Goal: Transaction & Acquisition: Book appointment/travel/reservation

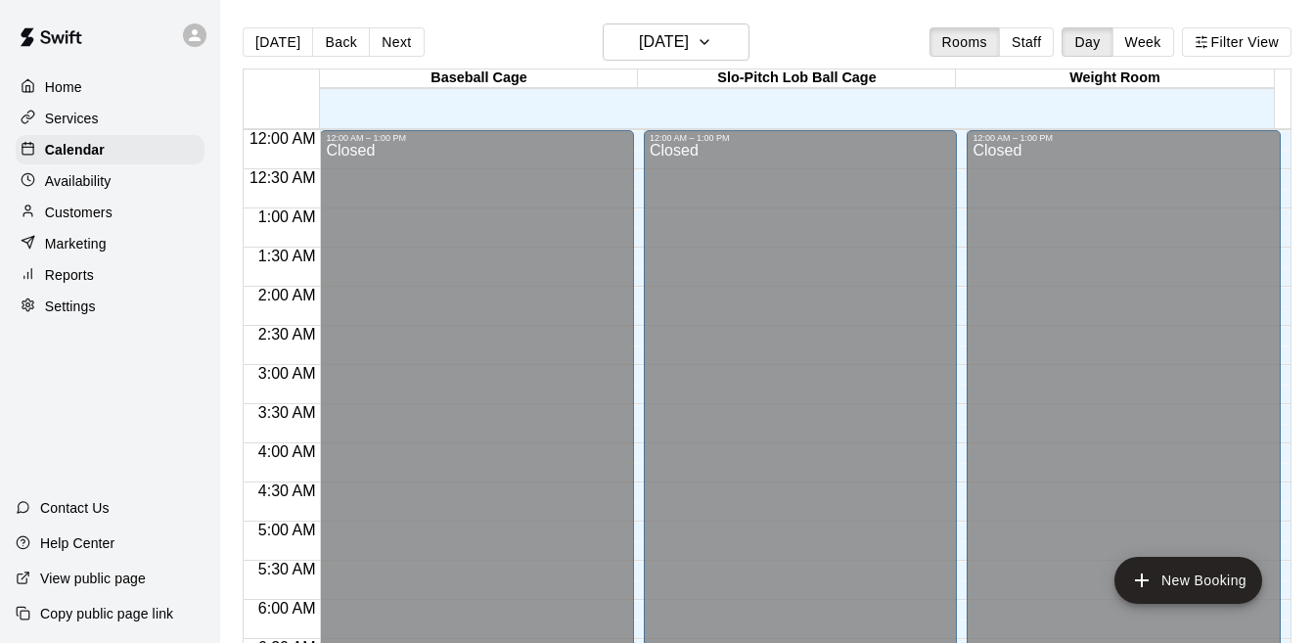
scroll to position [1231, 0]
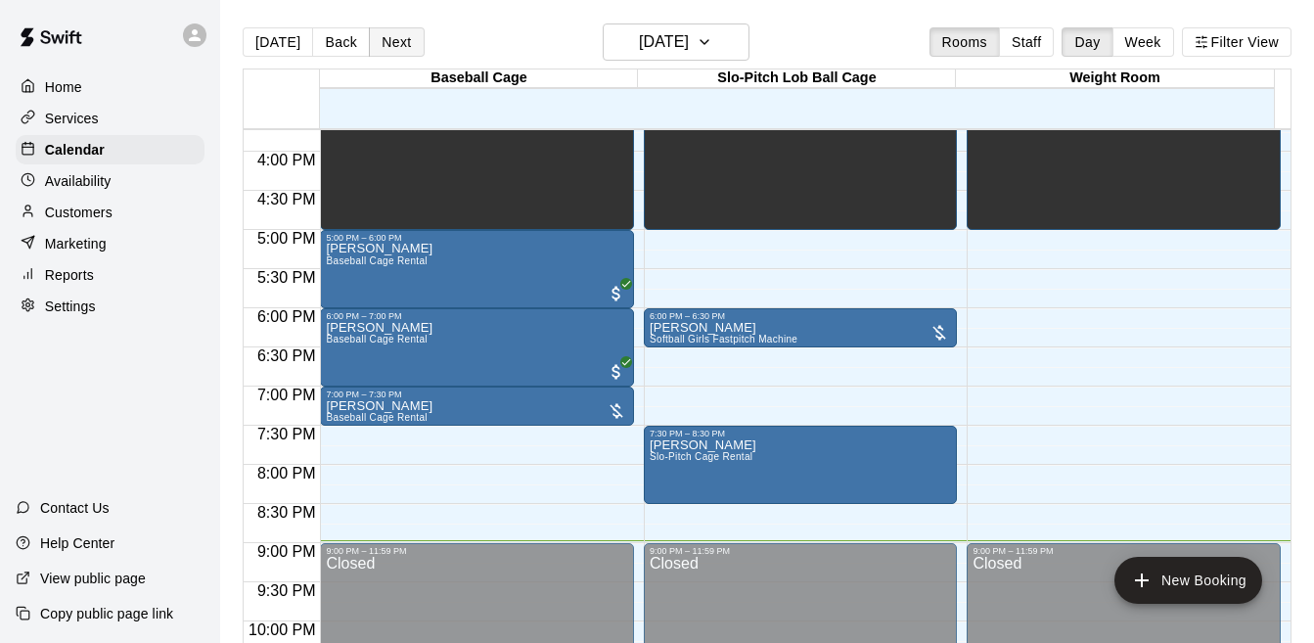
click at [391, 50] on button "Next" at bounding box center [396, 41] width 55 height 29
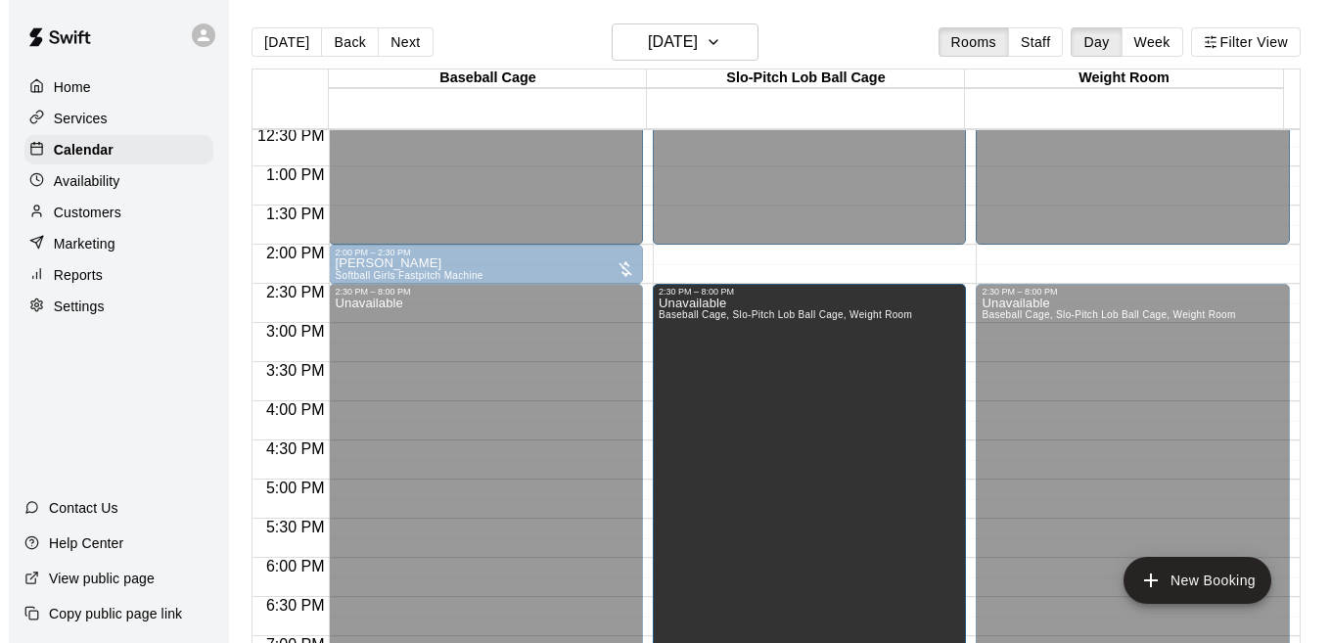
scroll to position [1030, 0]
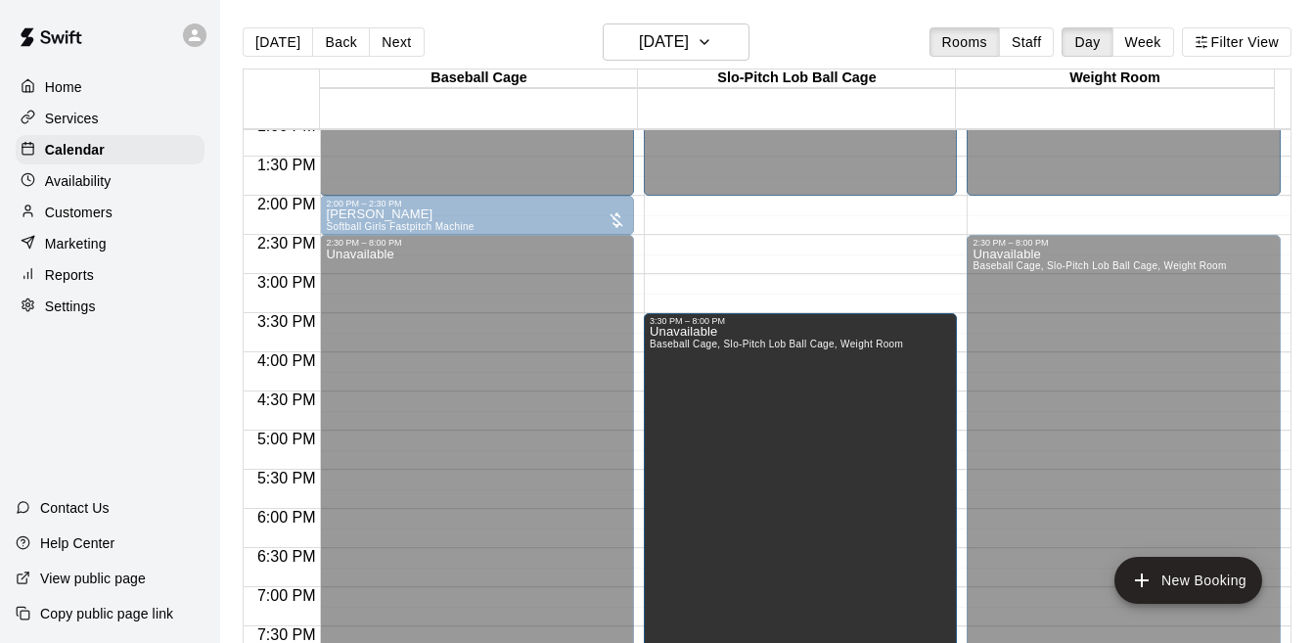
drag, startPoint x: 792, startPoint y: 291, endPoint x: 792, endPoint y: 319, distance: 28.4
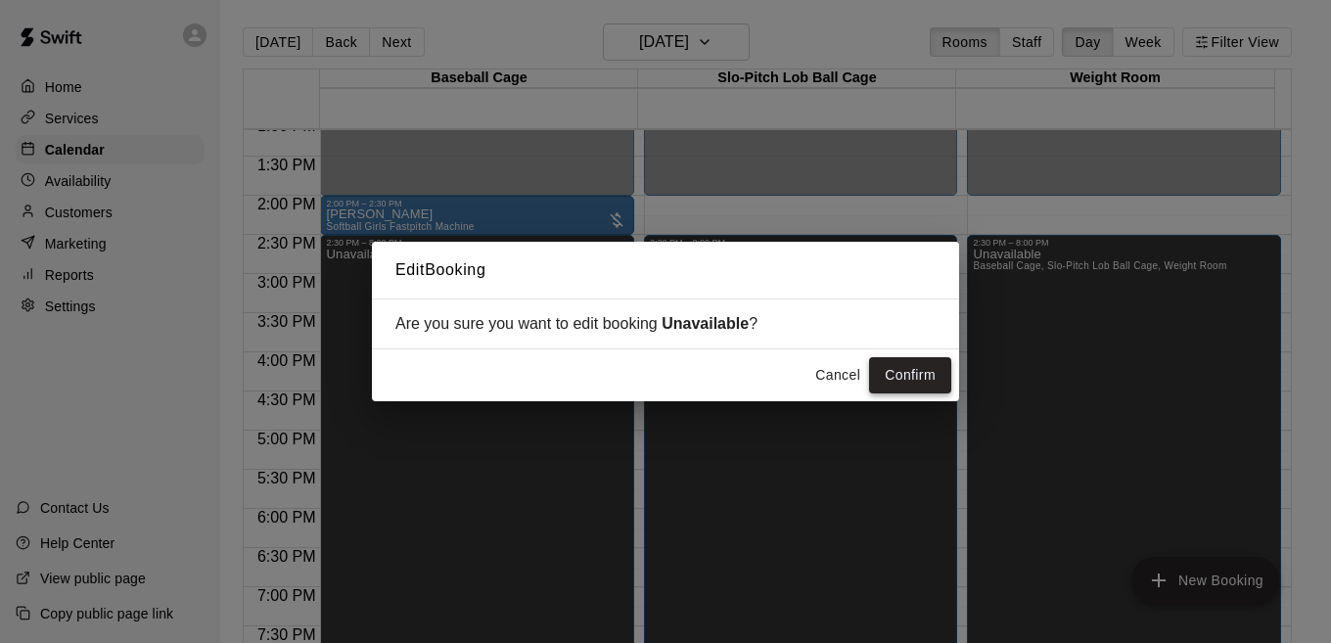
click at [900, 375] on button "Confirm" at bounding box center [910, 375] width 82 height 36
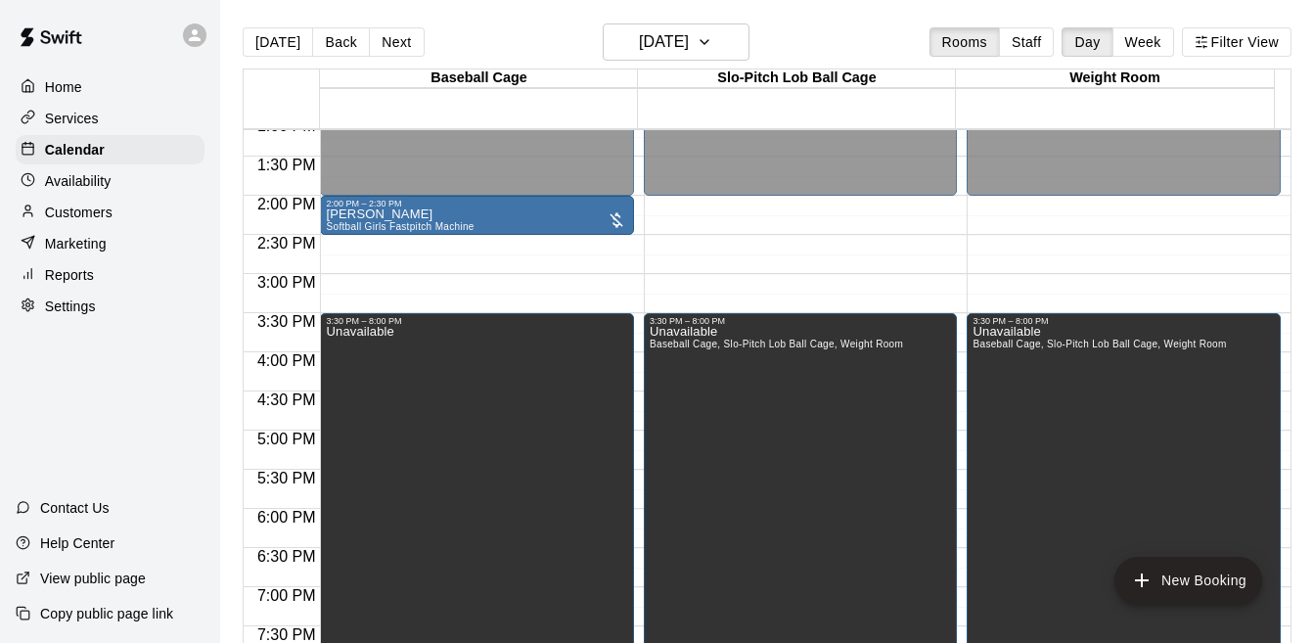
click at [815, 218] on div "12:00 AM – 2:00 PM Closed 3:30 PM – 8:00 PM Unavailable Baseball Cage, Slo-Pitc…" at bounding box center [801, 39] width 314 height 1879
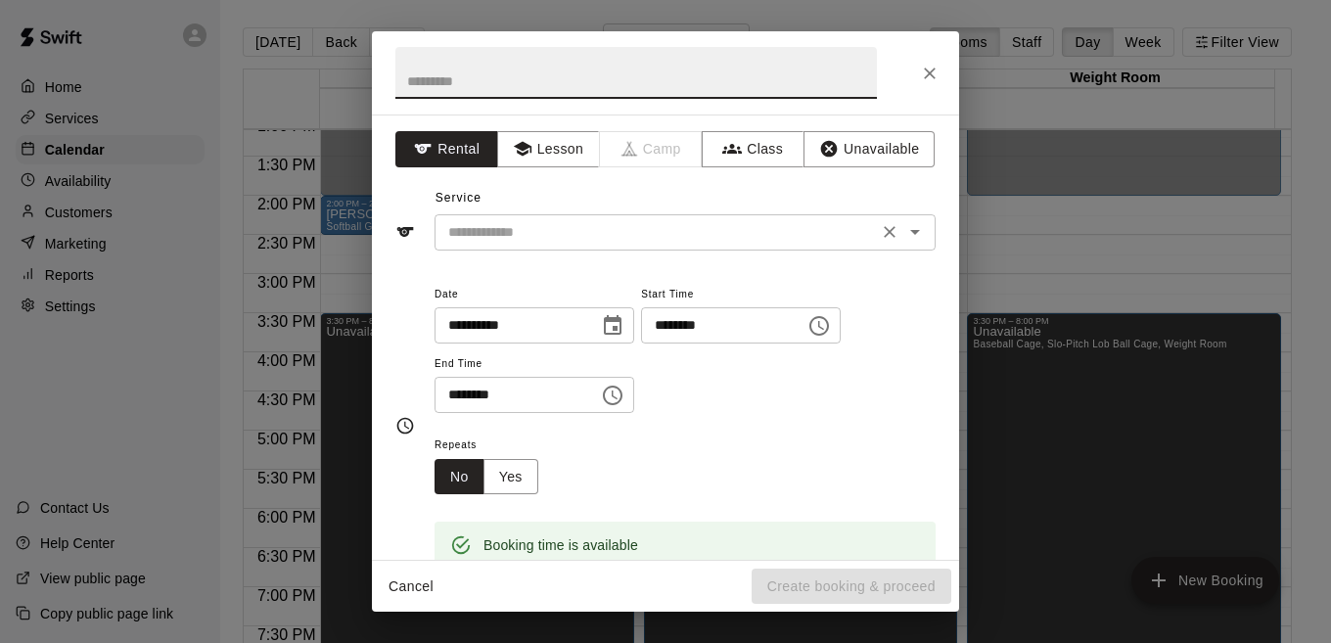
click at [910, 233] on icon "Open" at bounding box center [915, 232] width 10 height 5
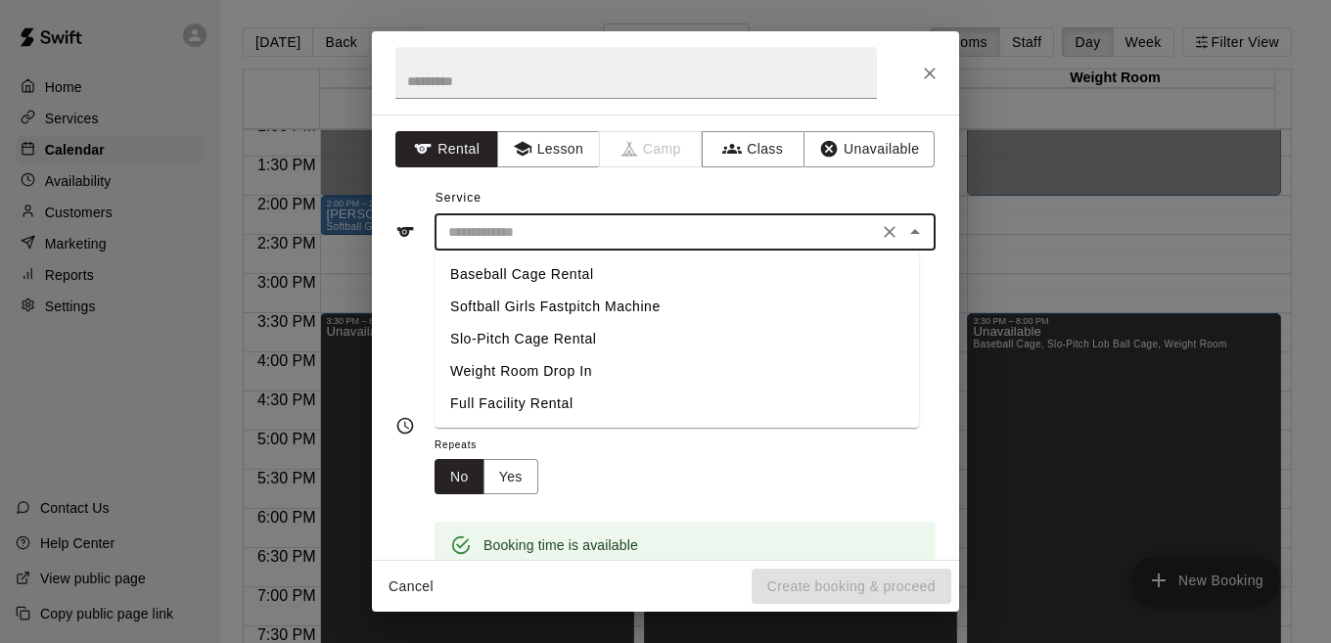
click at [586, 280] on li "Baseball Cage Rental" at bounding box center [676, 274] width 484 height 32
type input "**********"
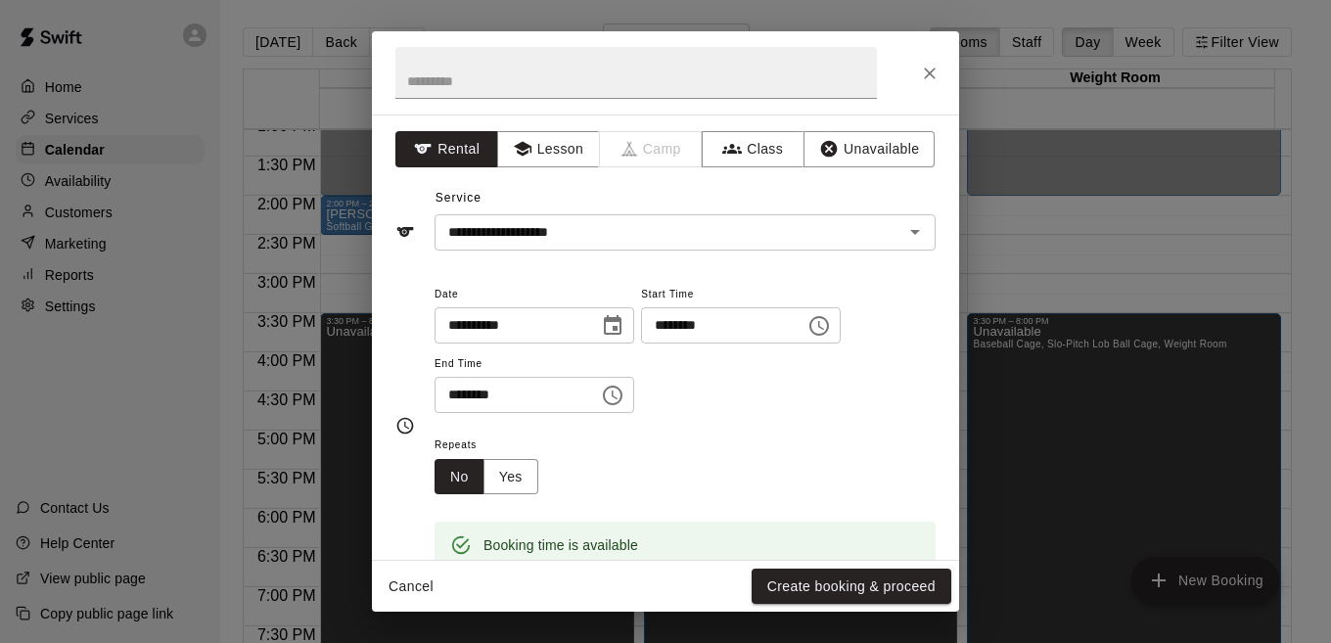
click at [831, 323] on icon "Choose time, selected time is 2:15 PM" at bounding box center [818, 325] width 23 height 23
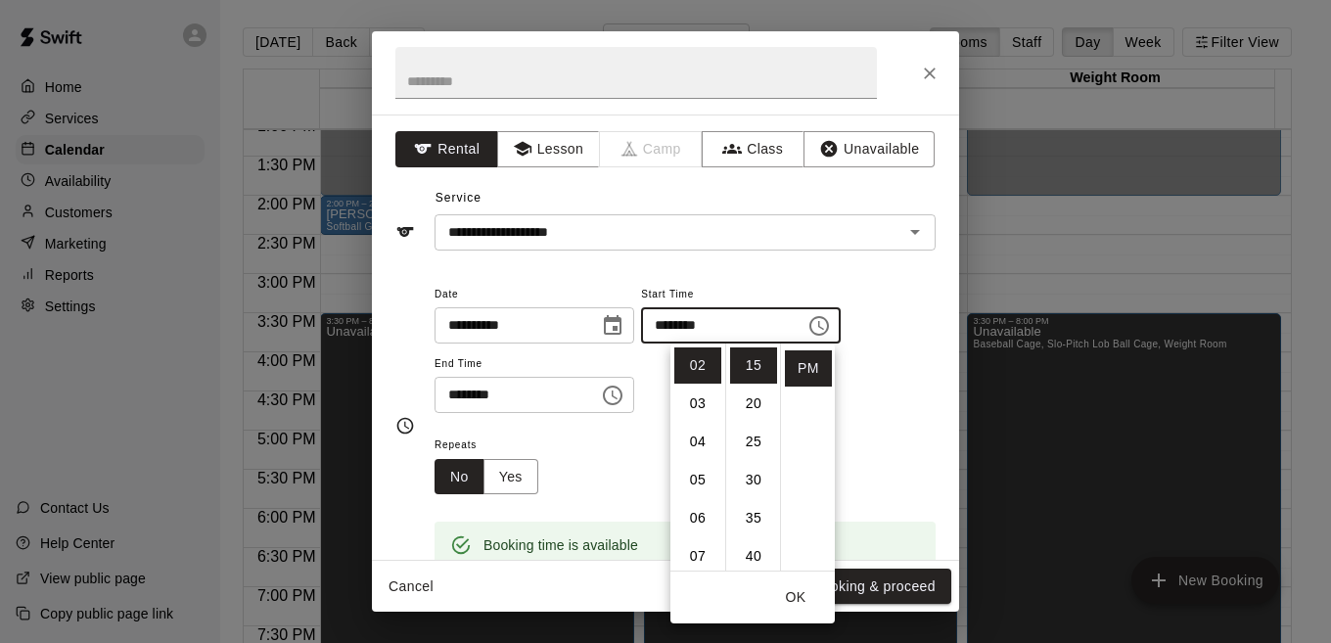
scroll to position [0, 0]
click at [742, 362] on li "00" at bounding box center [753, 365] width 47 height 36
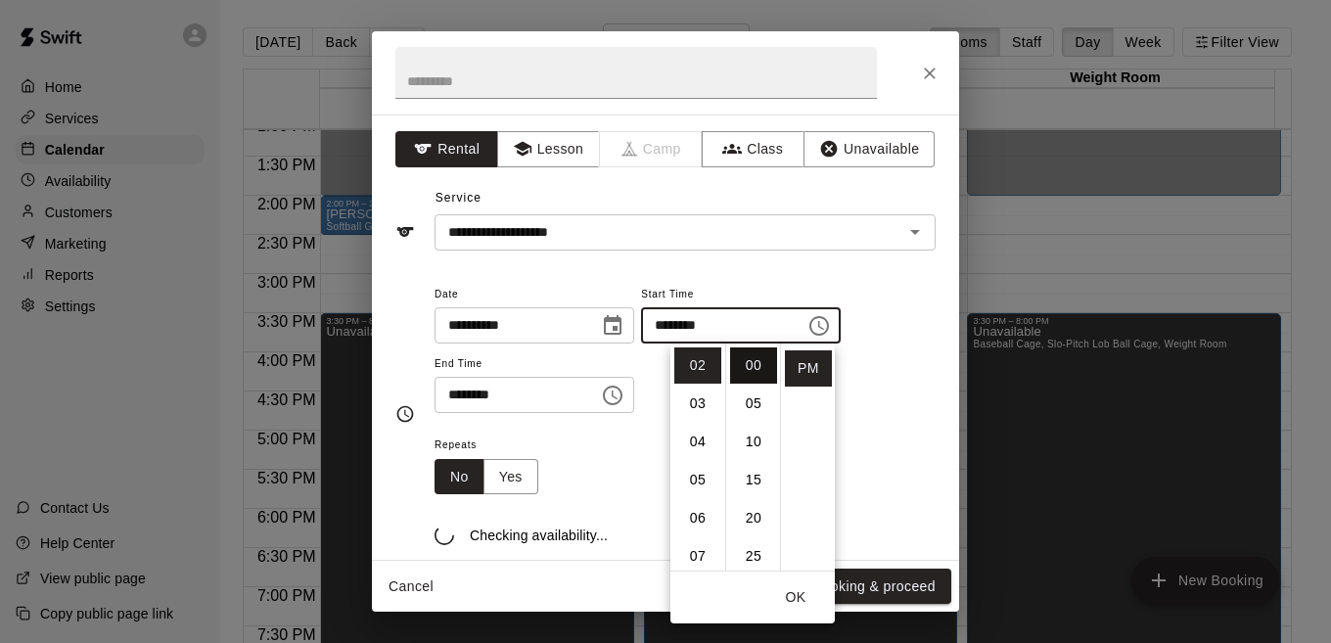
type input "********"
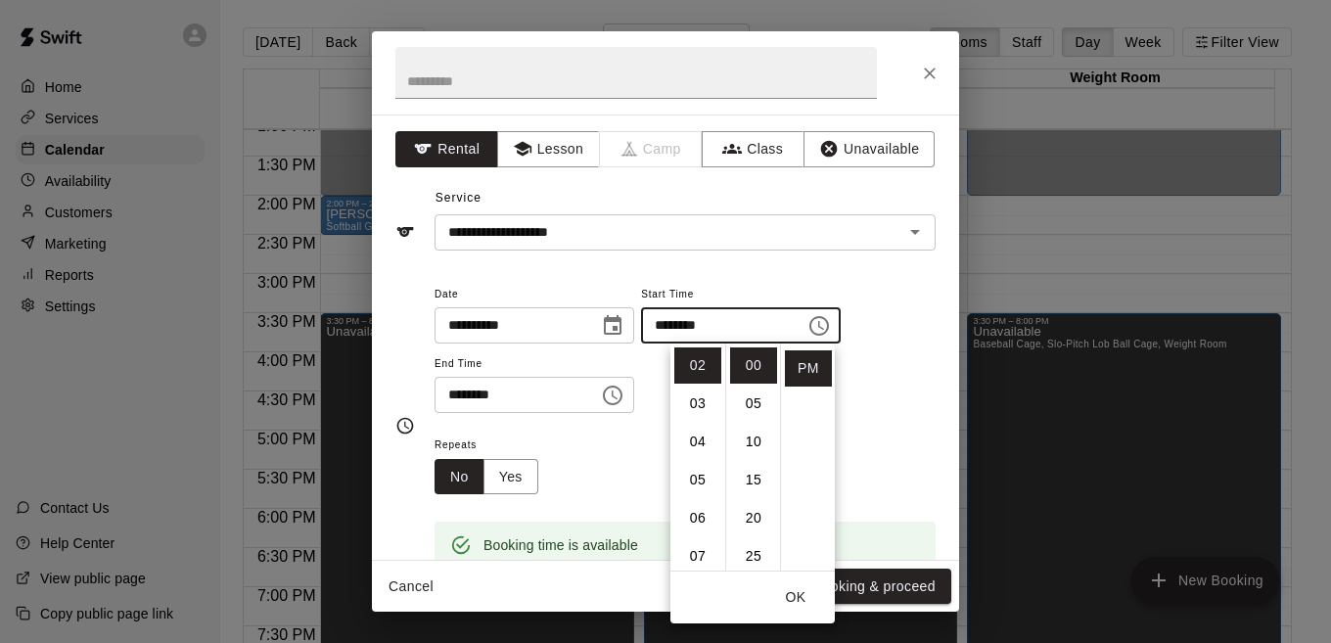
click at [624, 395] on icon "Choose time, selected time is 2:45 PM" at bounding box center [612, 395] width 23 height 23
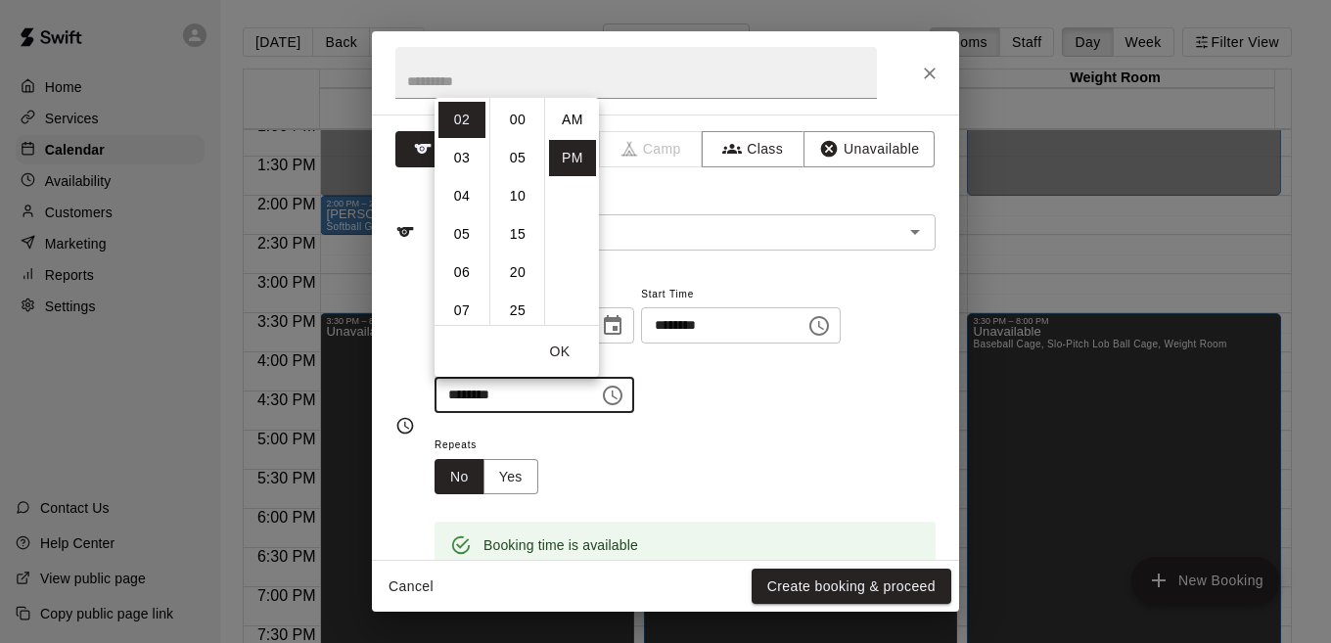
scroll to position [35, 0]
click at [462, 166] on li "03" at bounding box center [461, 158] width 47 height 36
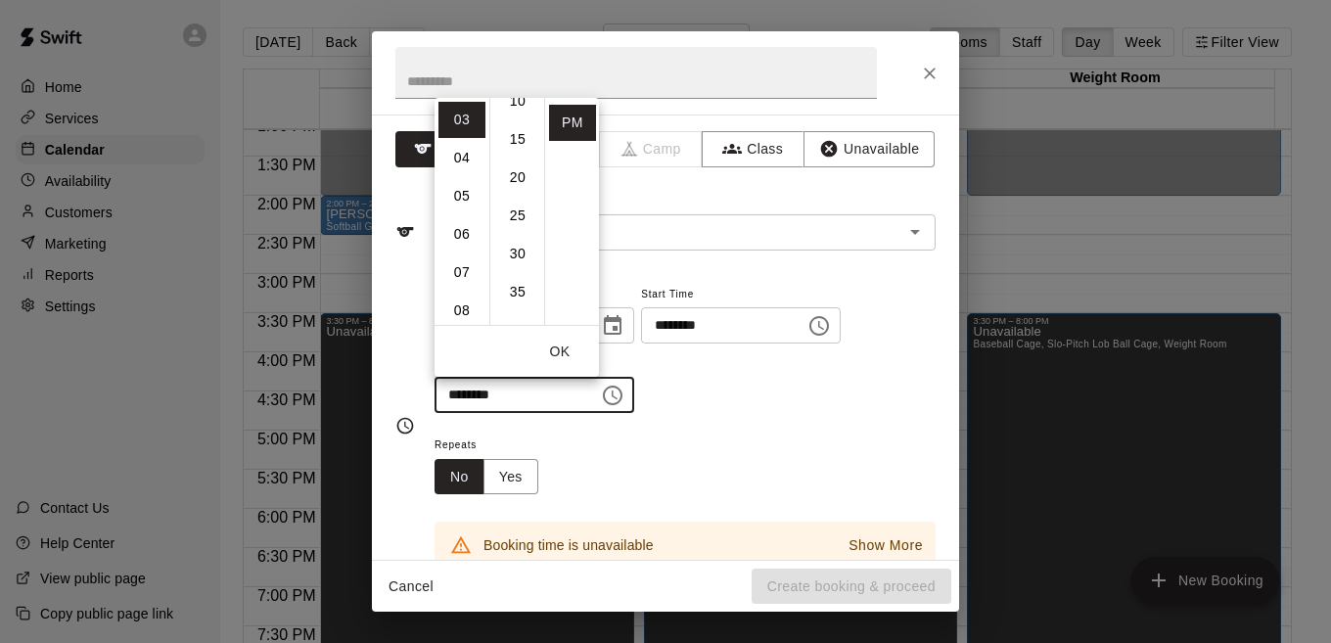
scroll to position [0, 0]
click at [509, 115] on li "00" at bounding box center [517, 120] width 47 height 36
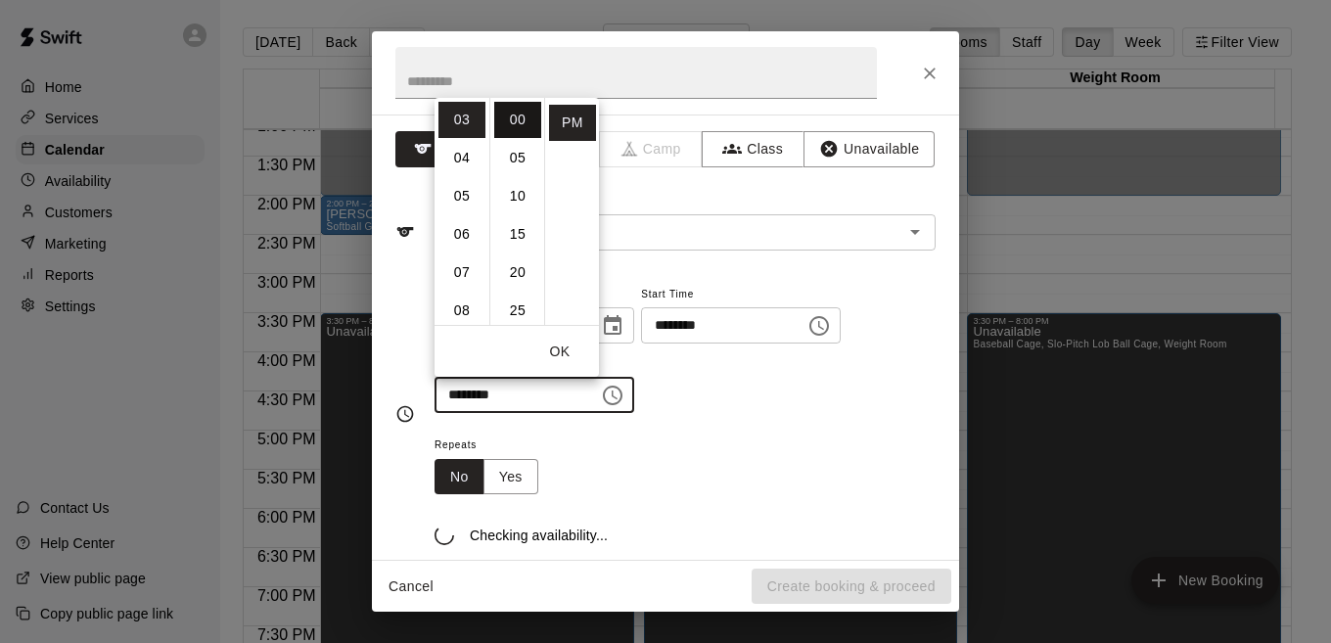
type input "********"
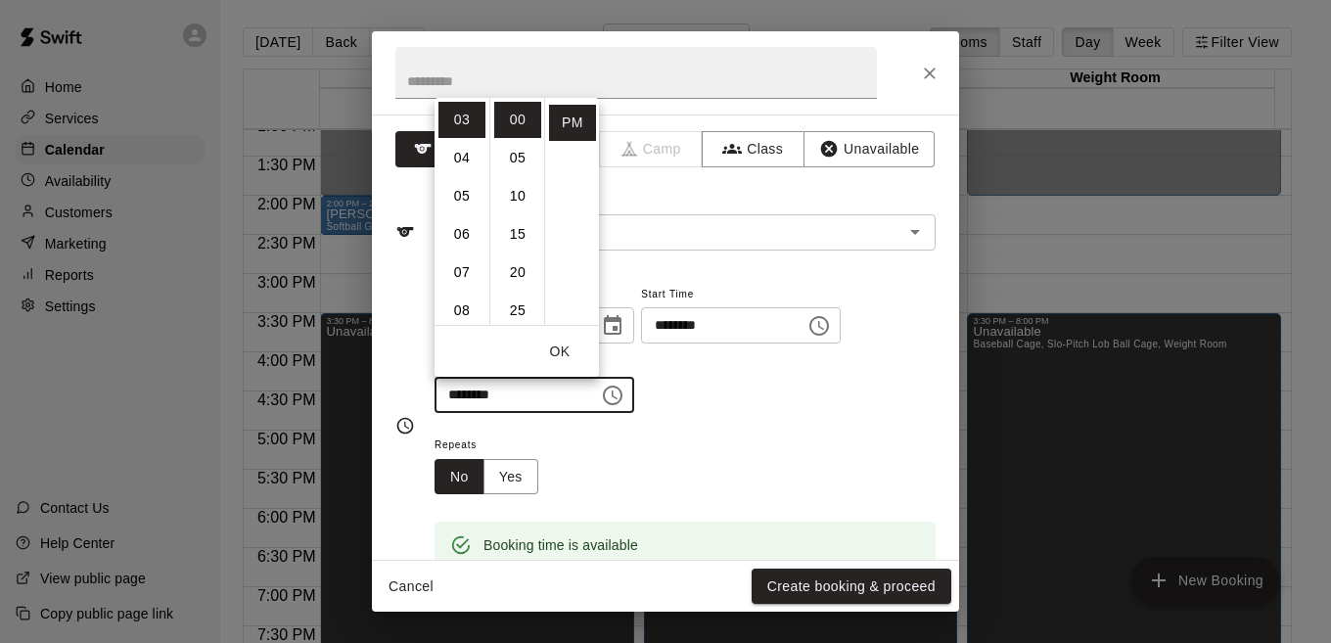
click at [769, 403] on div "**********" at bounding box center [684, 348] width 501 height 132
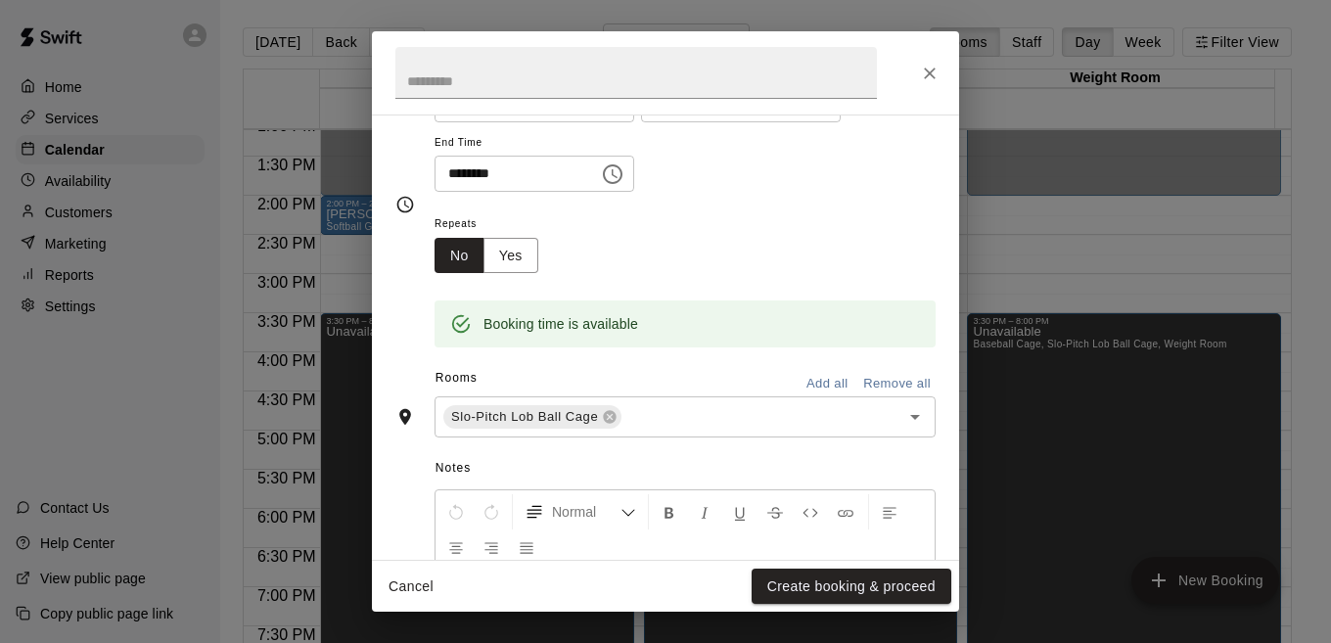
scroll to position [225, 0]
click at [880, 410] on icon "Clear" at bounding box center [890, 413] width 20 height 20
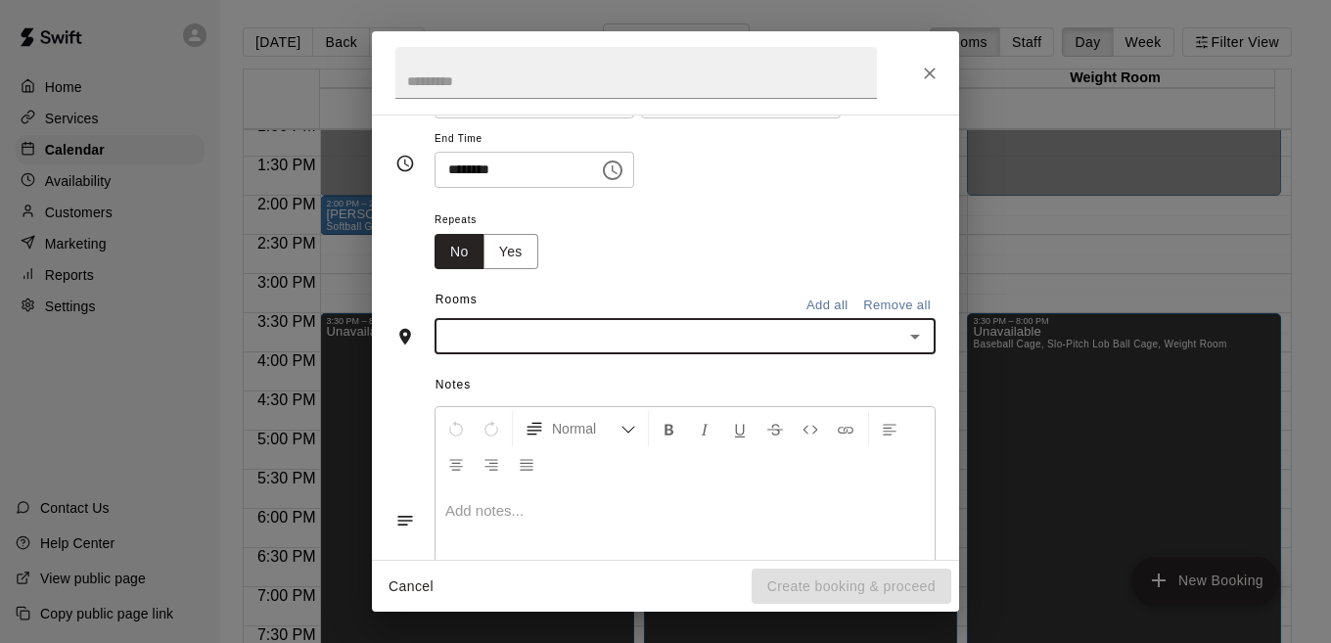
scroll to position [188, 0]
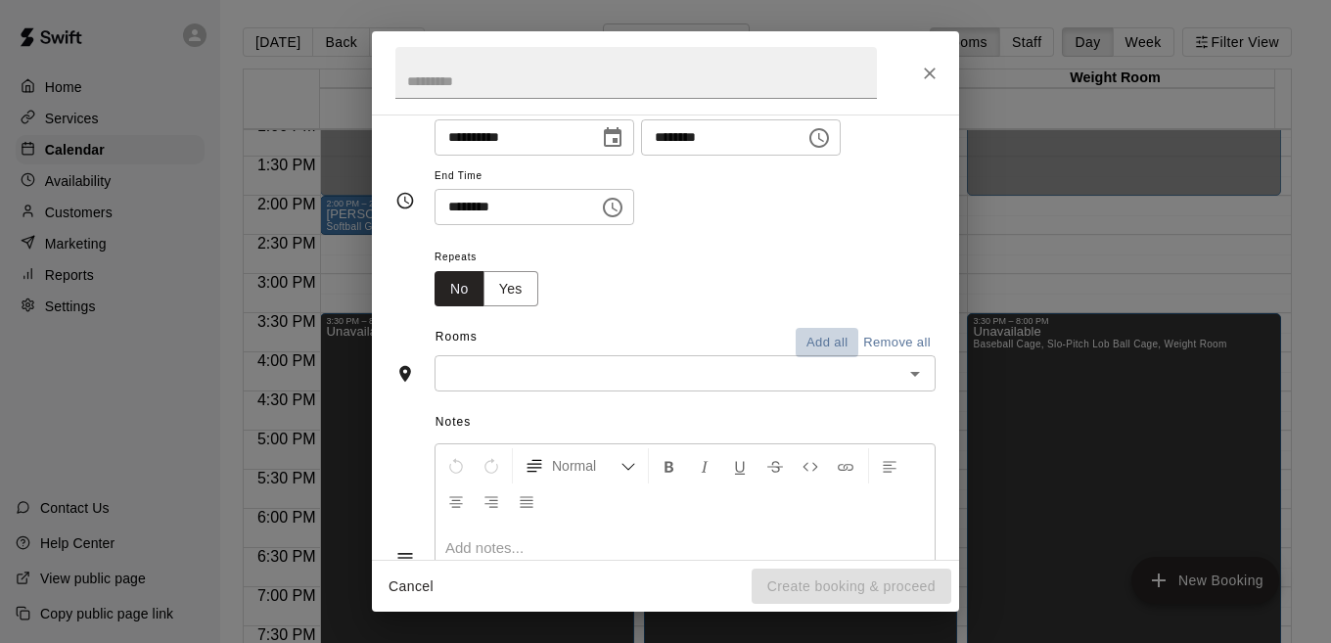
click at [805, 346] on button "Add all" at bounding box center [826, 343] width 63 height 30
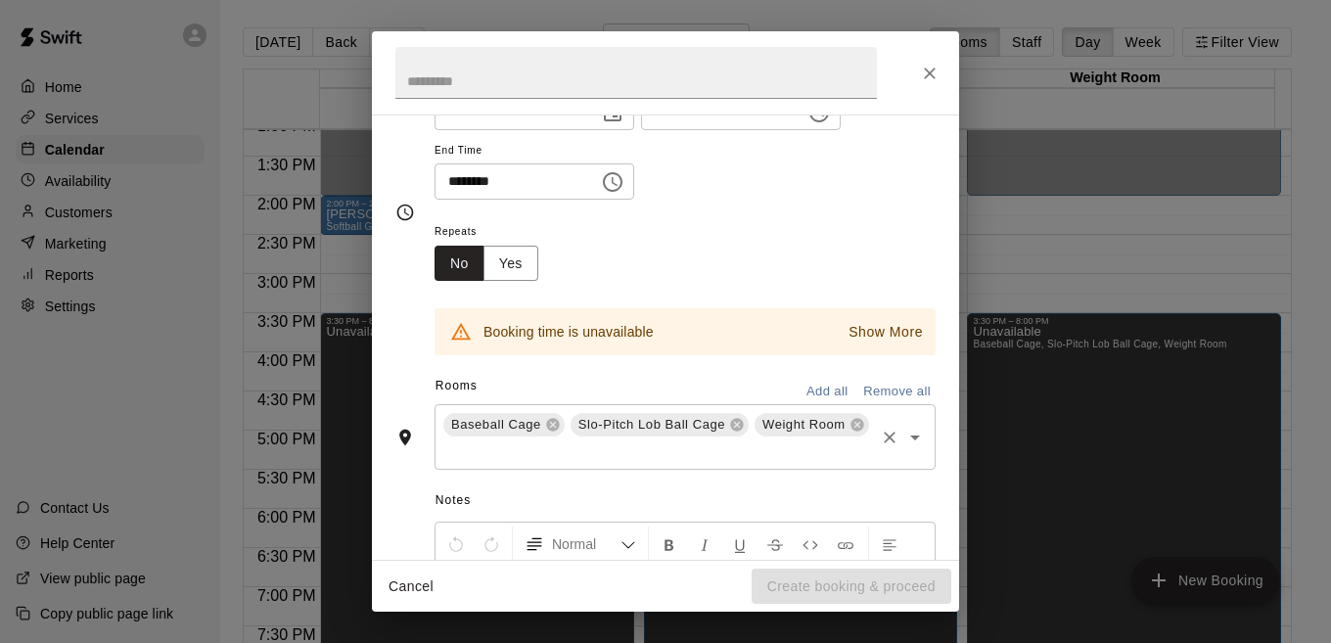
scroll to position [225, 0]
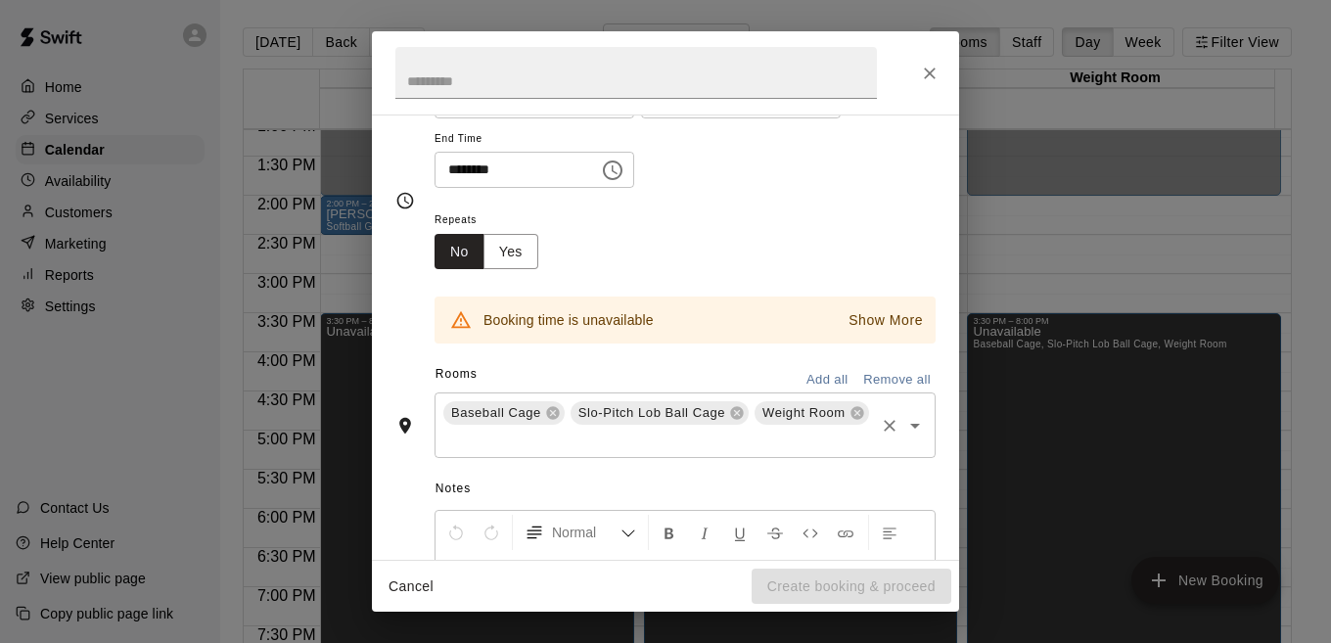
click at [880, 435] on icon "Clear" at bounding box center [890, 426] width 20 height 20
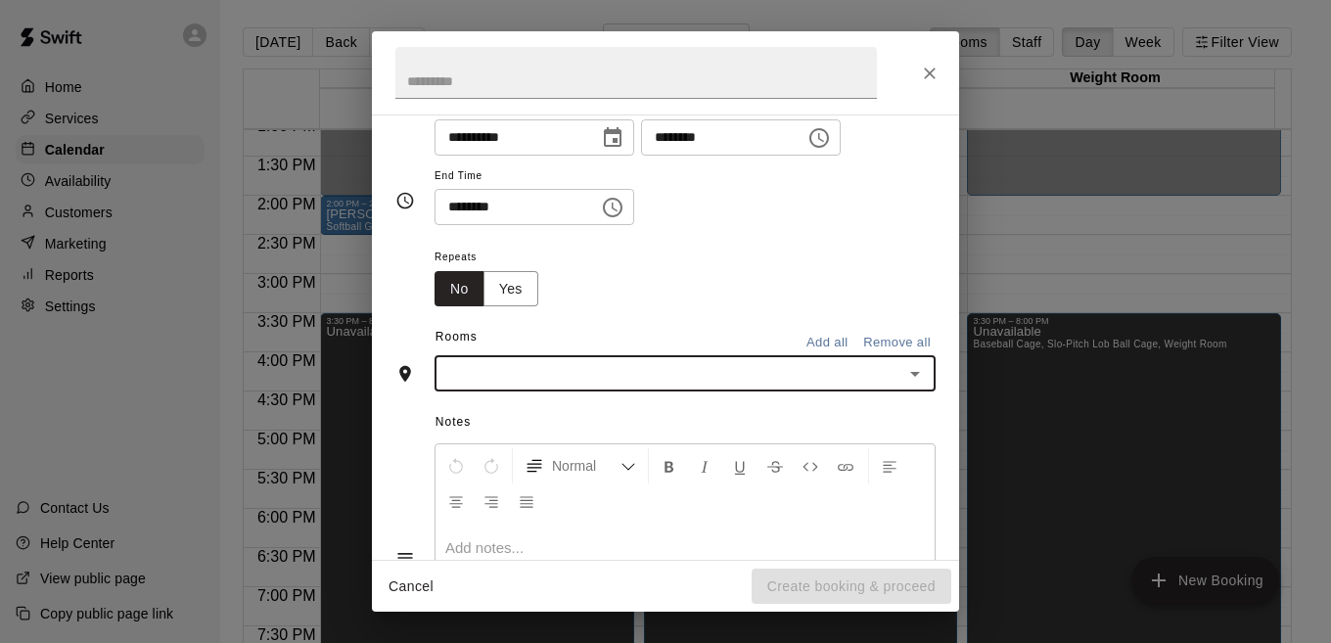
click at [899, 390] on div "​" at bounding box center [684, 373] width 501 height 36
click at [667, 410] on li "Baseball Cage" at bounding box center [676, 415] width 484 height 32
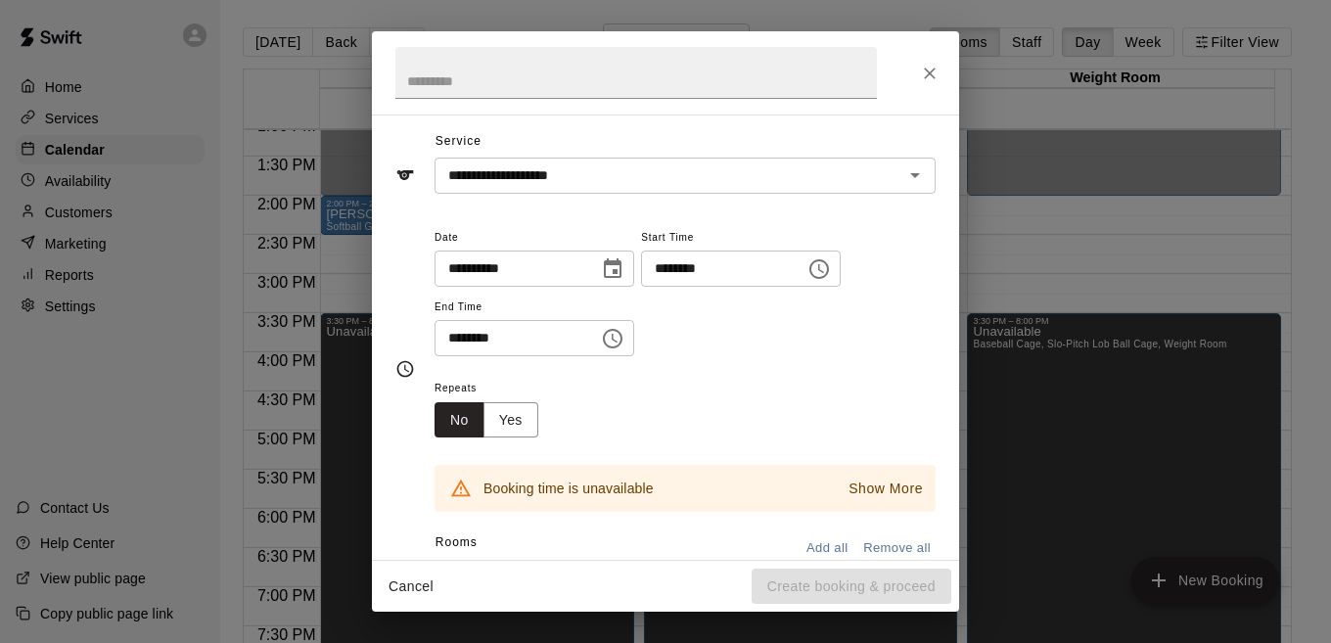
scroll to position [0, 0]
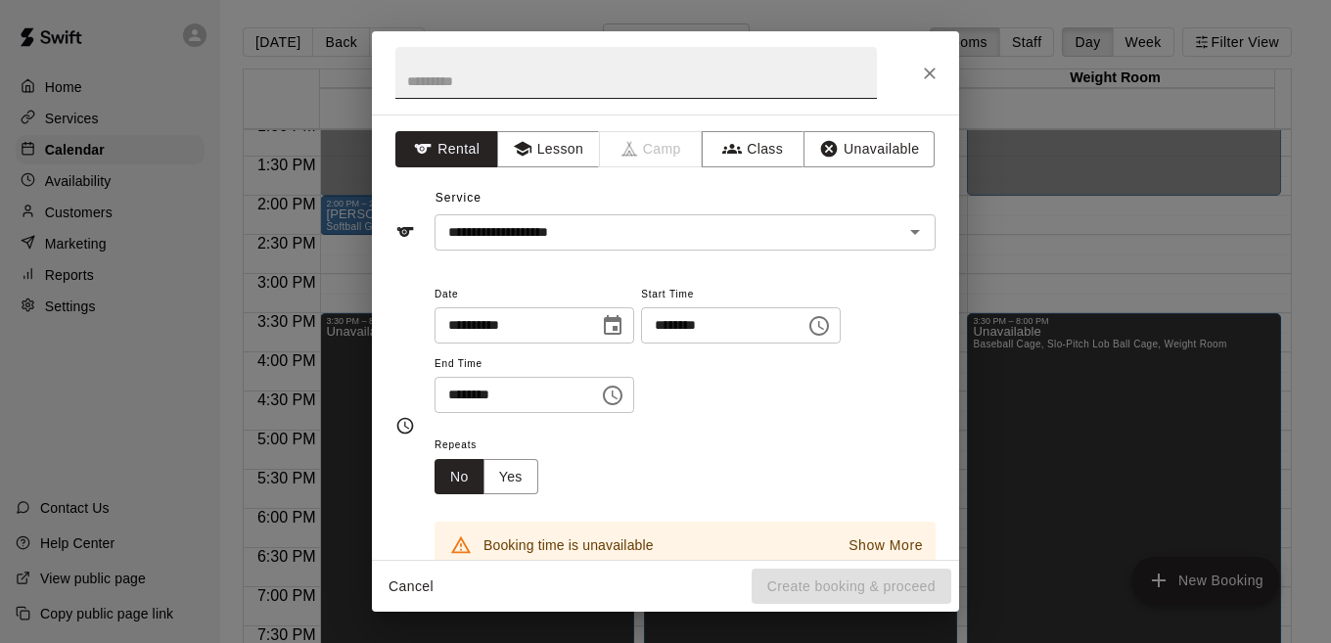
click at [478, 86] on input "text" at bounding box center [635, 73] width 481 height 52
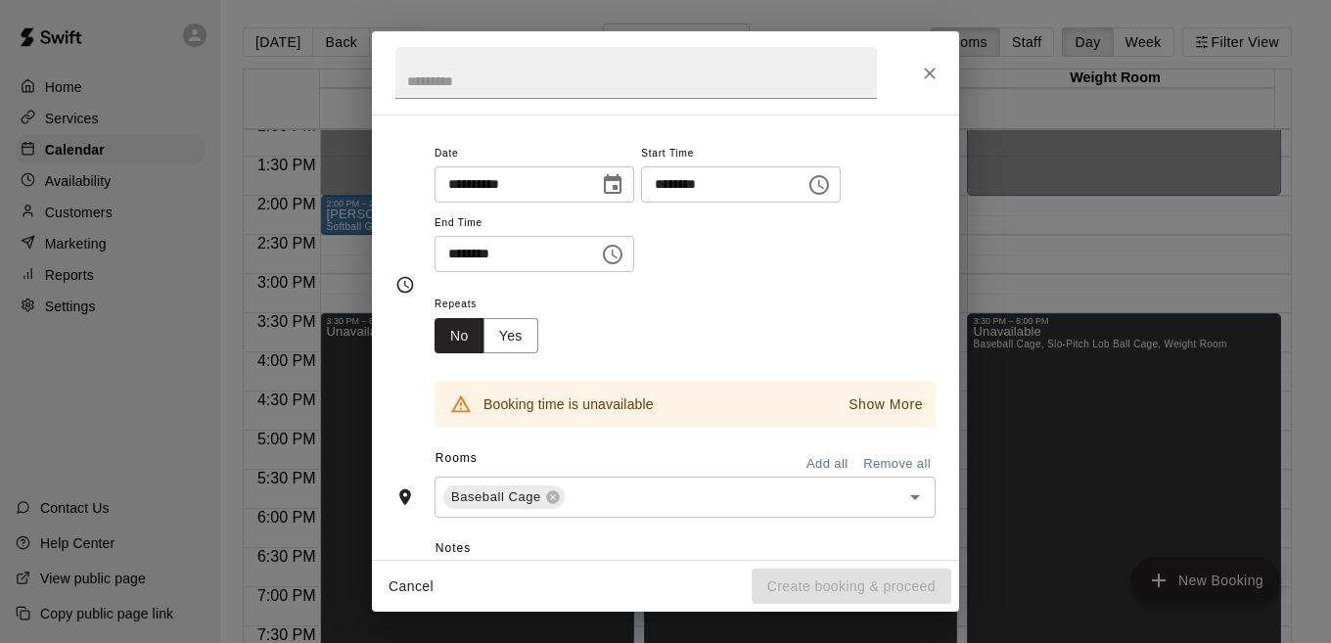
click at [867, 403] on p "Show More" at bounding box center [885, 404] width 74 height 21
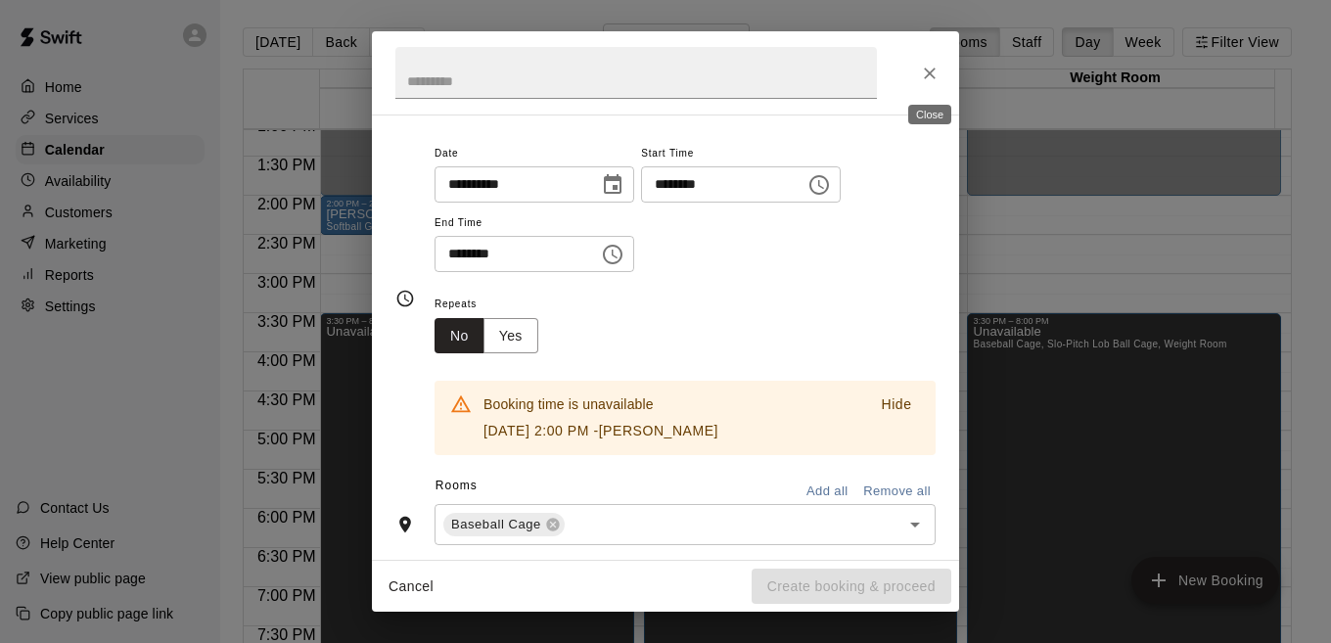
click at [924, 78] on icon "Close" at bounding box center [930, 74] width 20 height 20
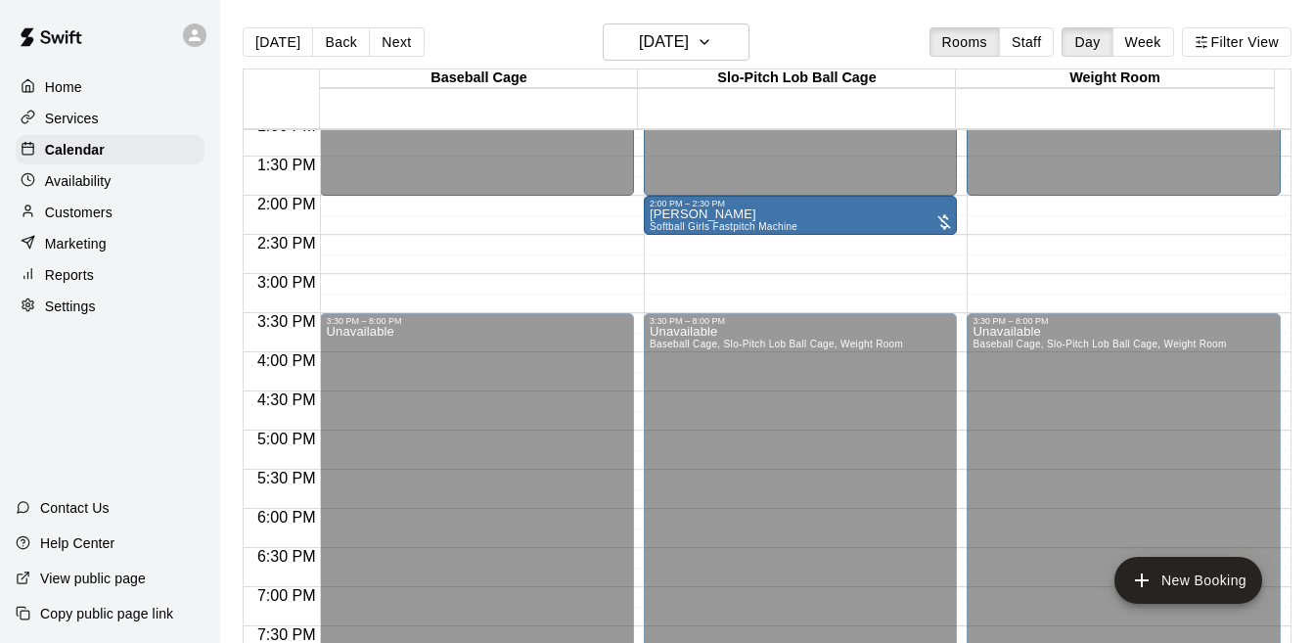
drag, startPoint x: 555, startPoint y: 220, endPoint x: 775, endPoint y: 228, distance: 220.3
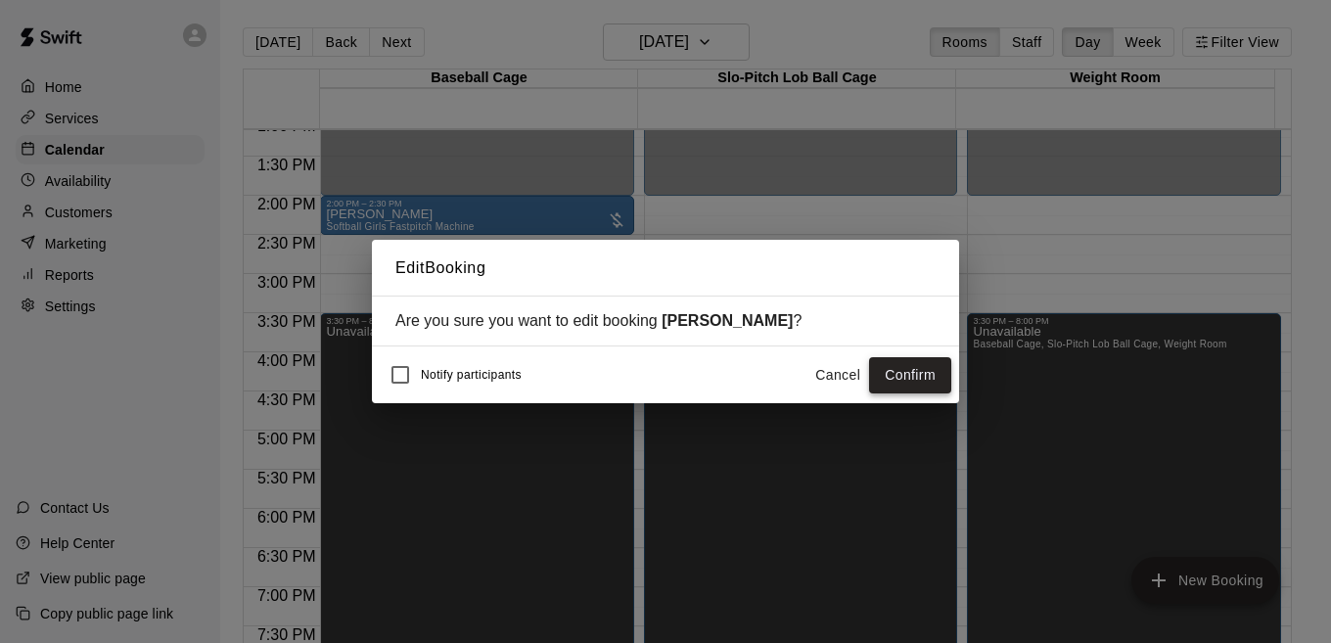
click at [888, 378] on button "Confirm" at bounding box center [910, 375] width 82 height 36
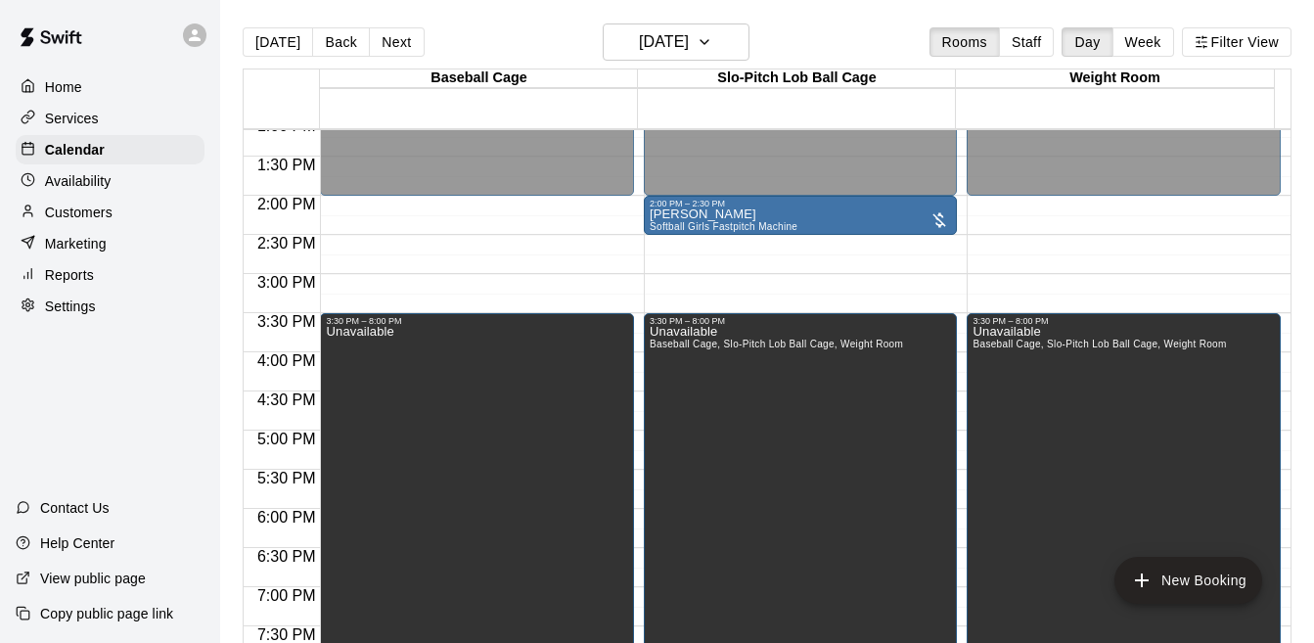
click at [542, 208] on div "12:00 AM – 2:00 PM Closed 3:30 PM – 8:00 PM Unavailable 8:00 PM – 11:59 PM Clos…" at bounding box center [477, 39] width 314 height 1879
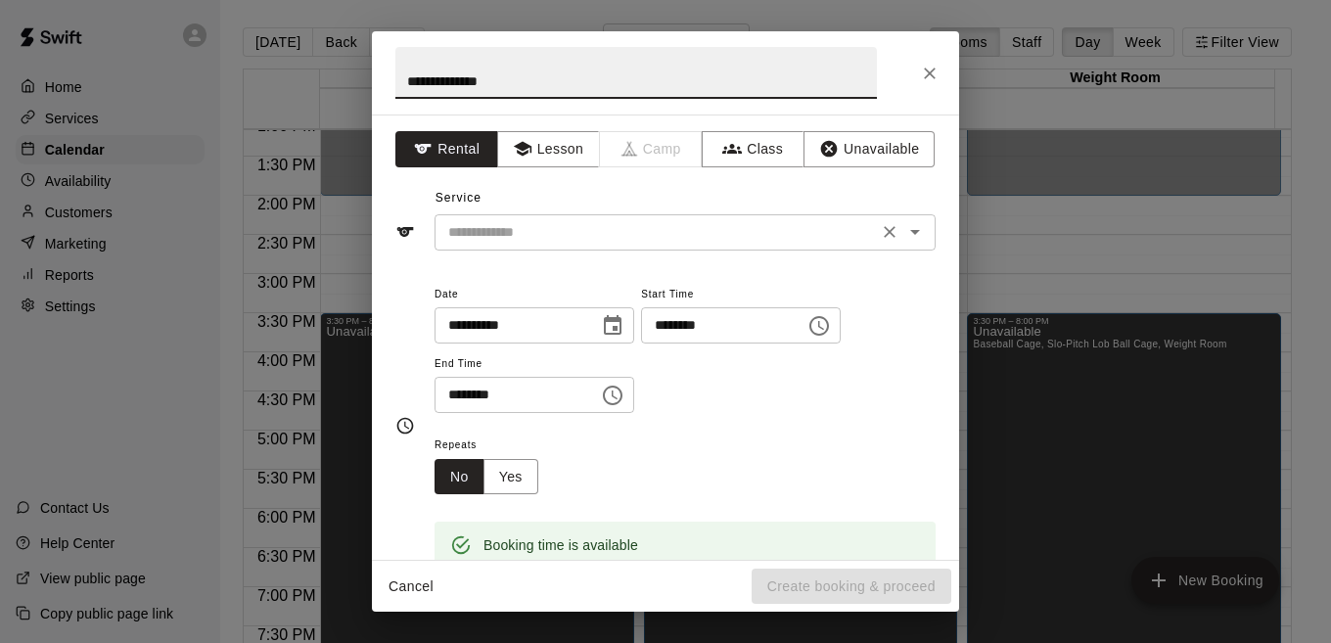
click at [910, 232] on icon "Open" at bounding box center [915, 232] width 10 height 5
type input "**********"
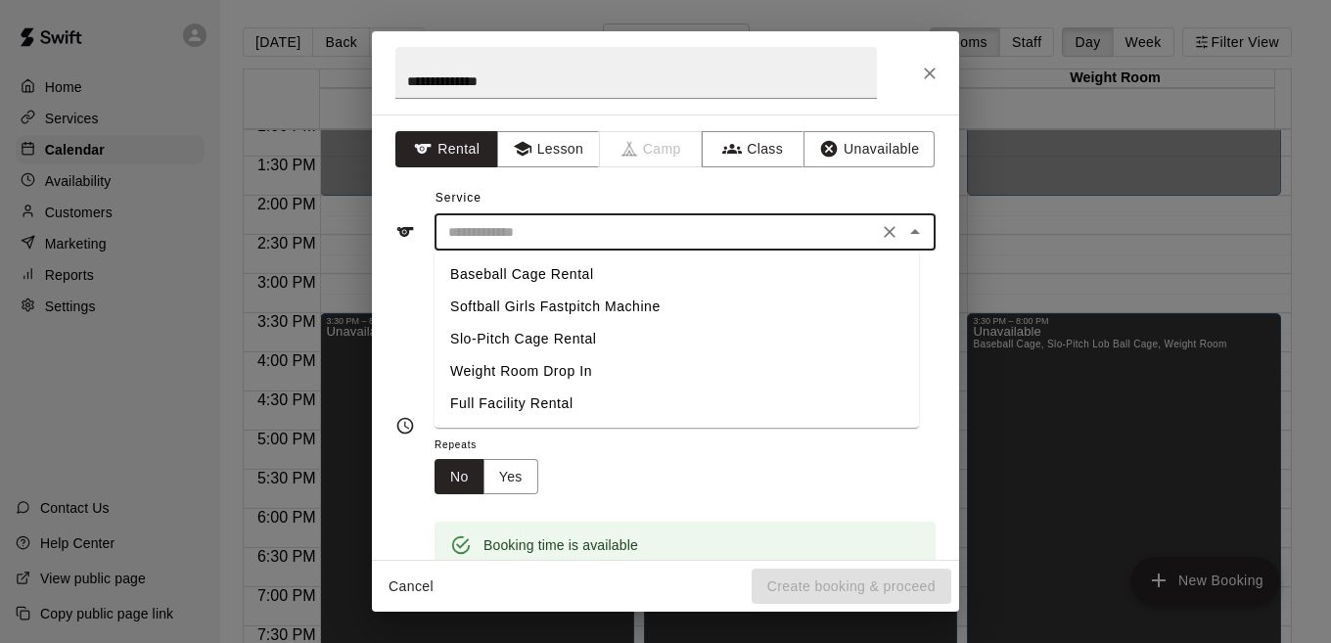
click at [539, 276] on li "Baseball Cage Rental" at bounding box center [676, 274] width 484 height 32
type input "**********"
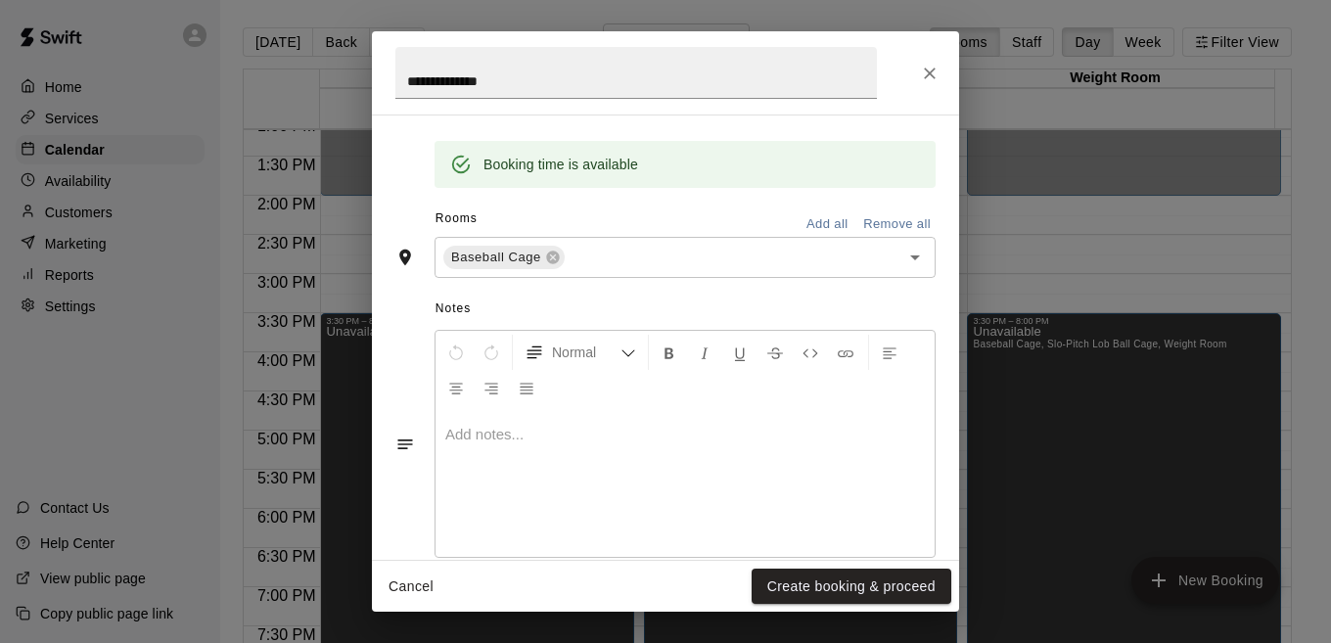
scroll to position [415, 0]
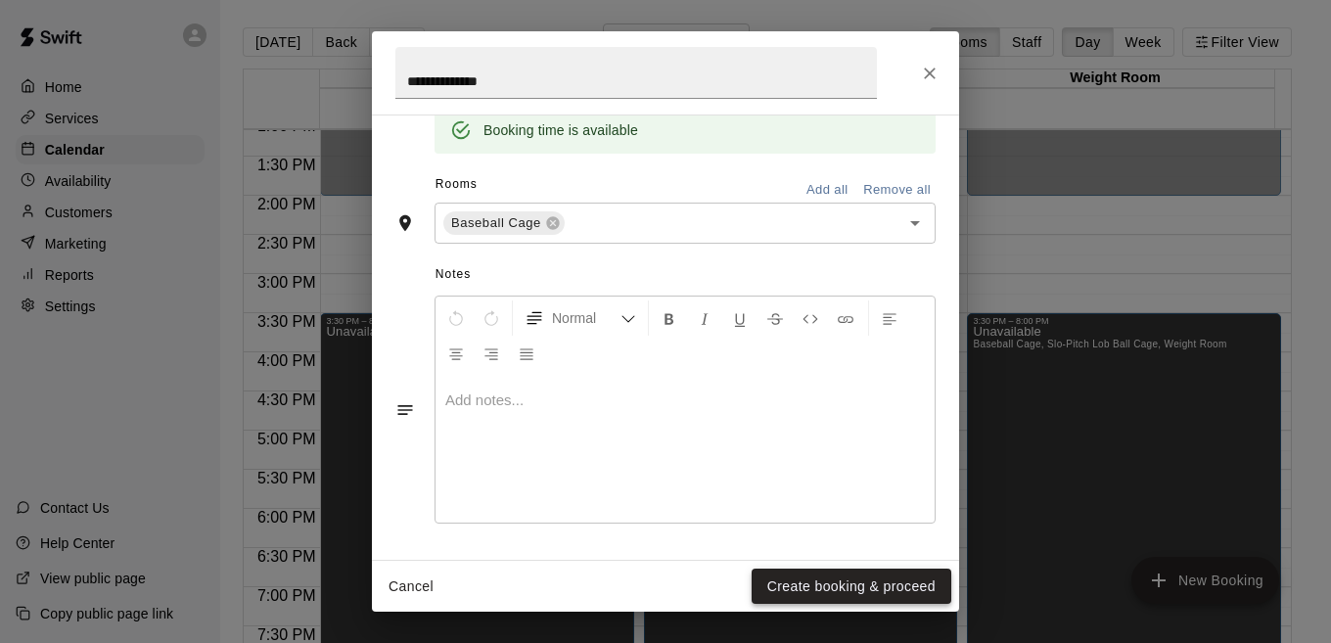
click at [857, 581] on button "Create booking & proceed" at bounding box center [851, 586] width 200 height 36
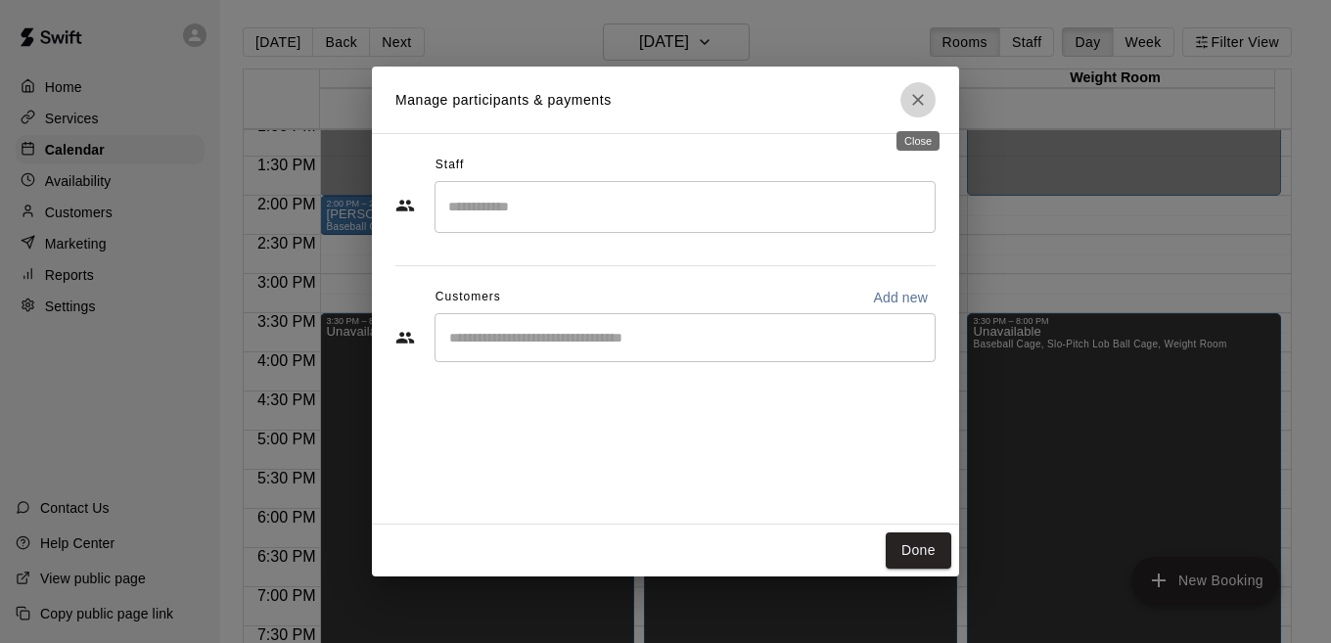
click at [916, 105] on icon "Close" at bounding box center [918, 100] width 20 height 20
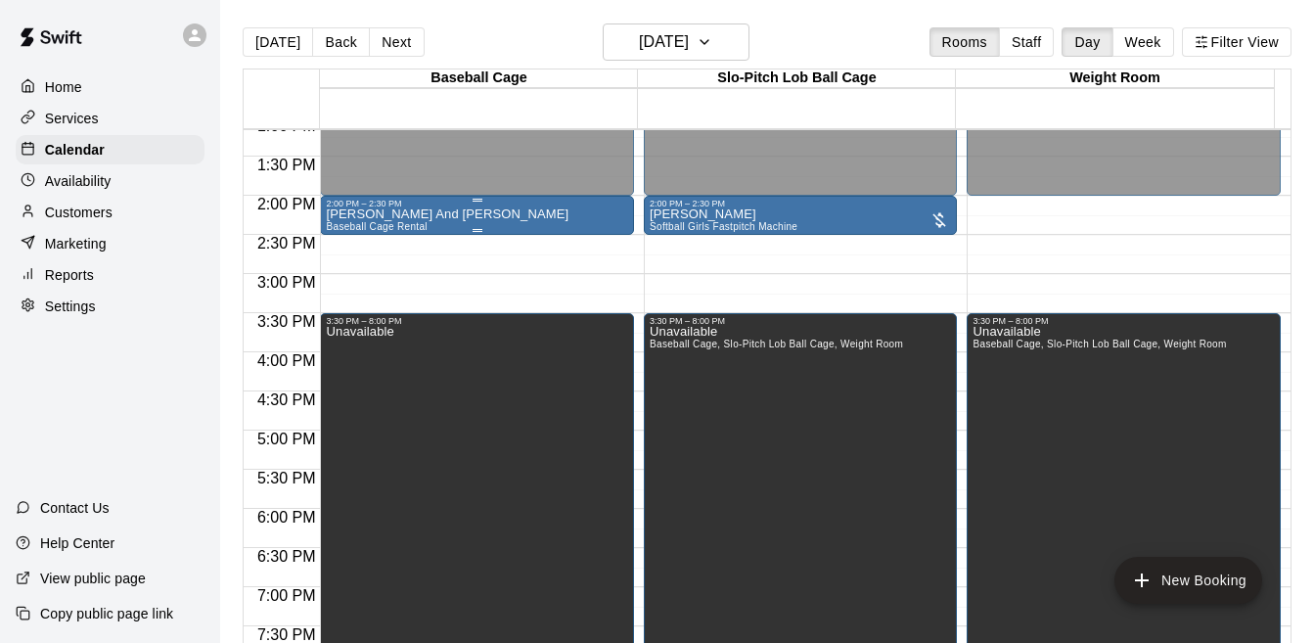
click at [493, 226] on div "[PERSON_NAME] And [PERSON_NAME] Baseball Cage Rental" at bounding box center [477, 529] width 302 height 643
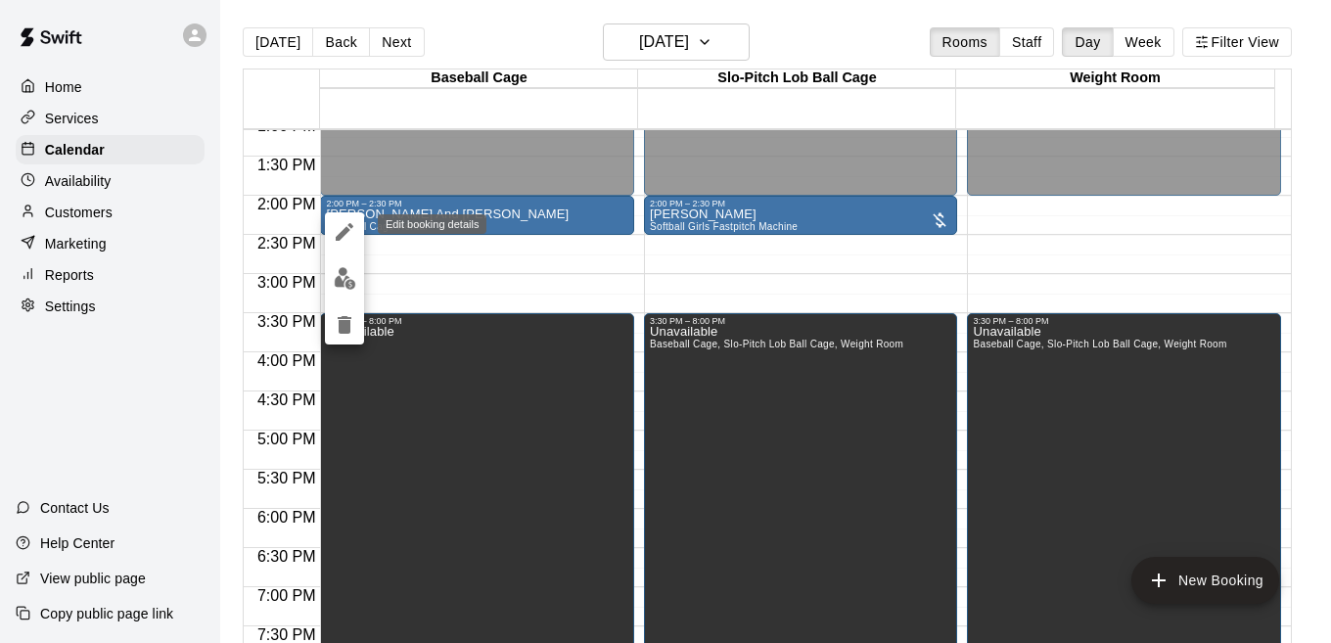
click at [342, 234] on icon "edit" at bounding box center [345, 232] width 18 height 18
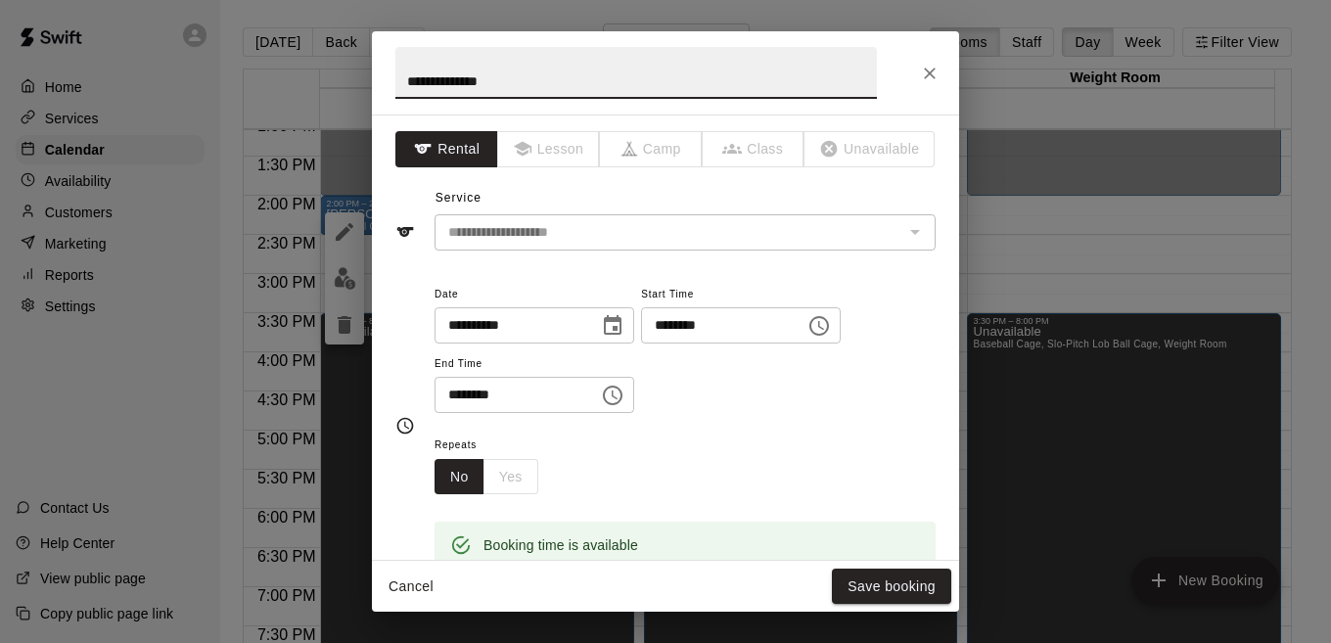
click at [622, 404] on icon "Choose time, selected time is 2:30 PM" at bounding box center [613, 395] width 20 height 20
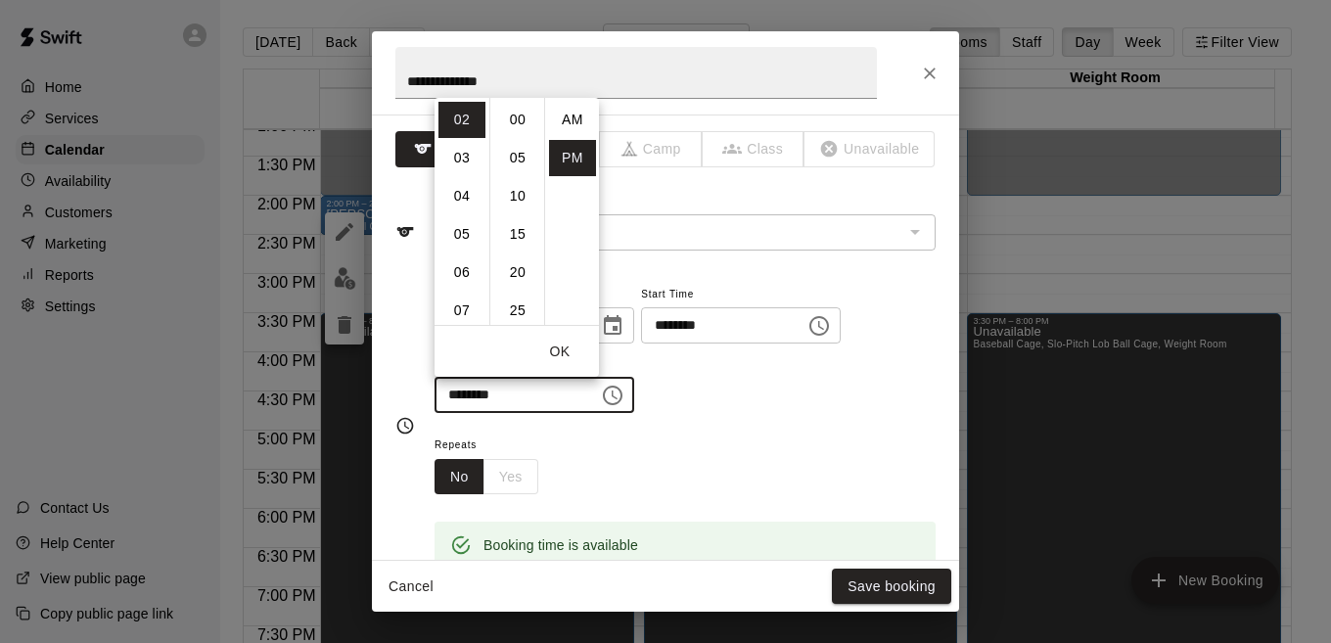
scroll to position [35, 0]
click at [467, 159] on li "03" at bounding box center [461, 158] width 47 height 36
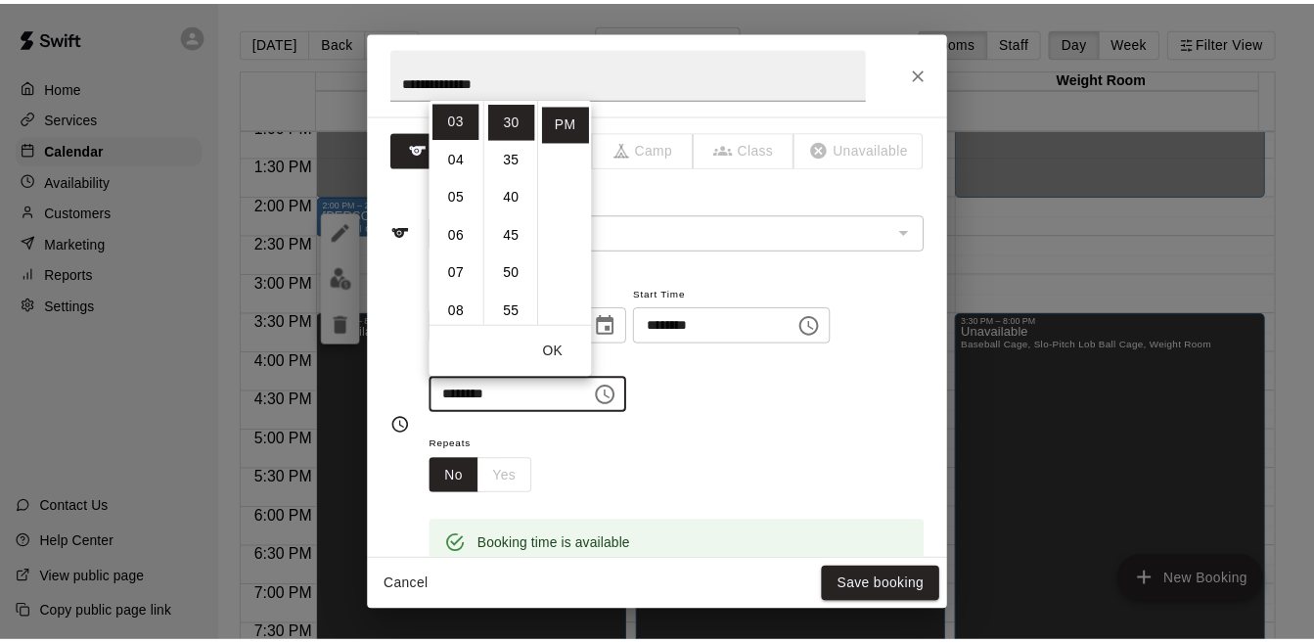
scroll to position [0, 0]
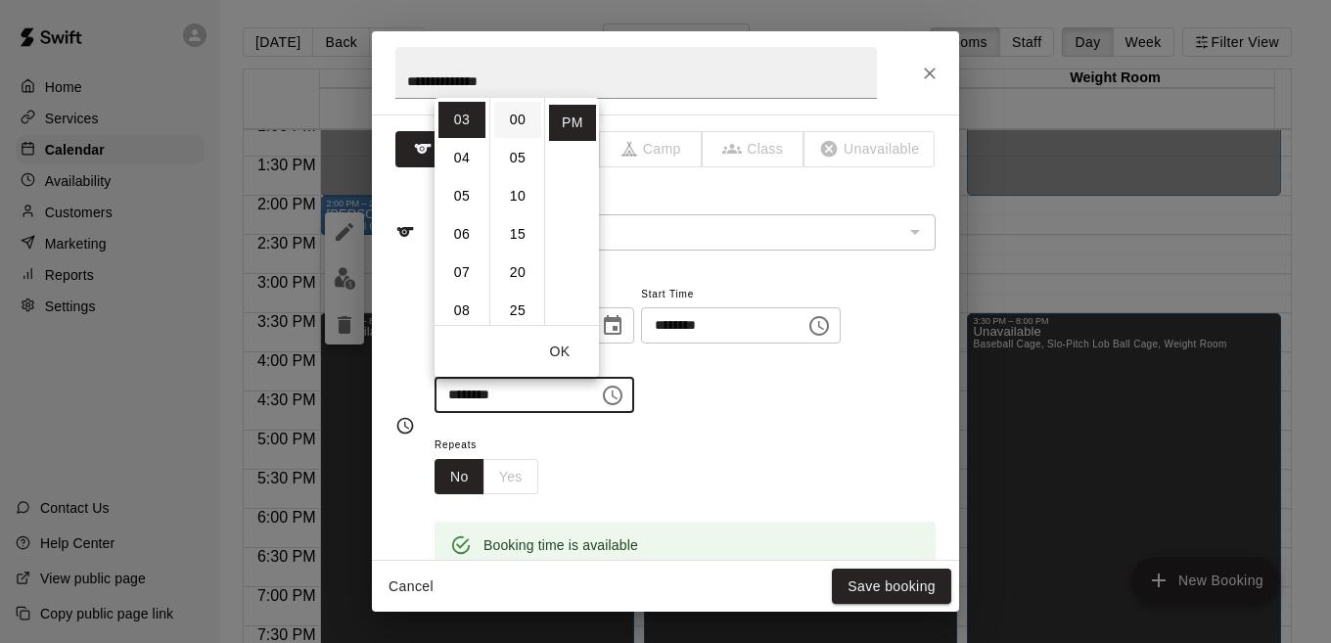
click at [511, 123] on li "00" at bounding box center [517, 120] width 47 height 36
type input "********"
click at [738, 400] on div "**********" at bounding box center [684, 348] width 501 height 132
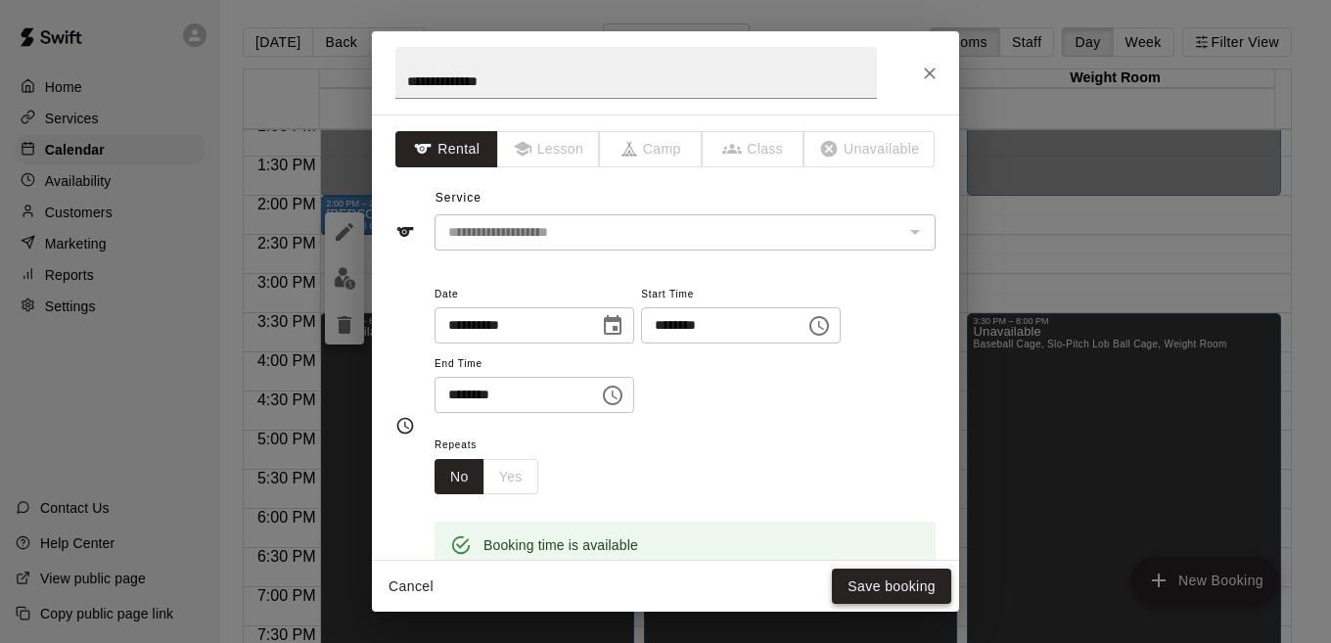
click at [890, 583] on button "Save booking" at bounding box center [891, 586] width 119 height 36
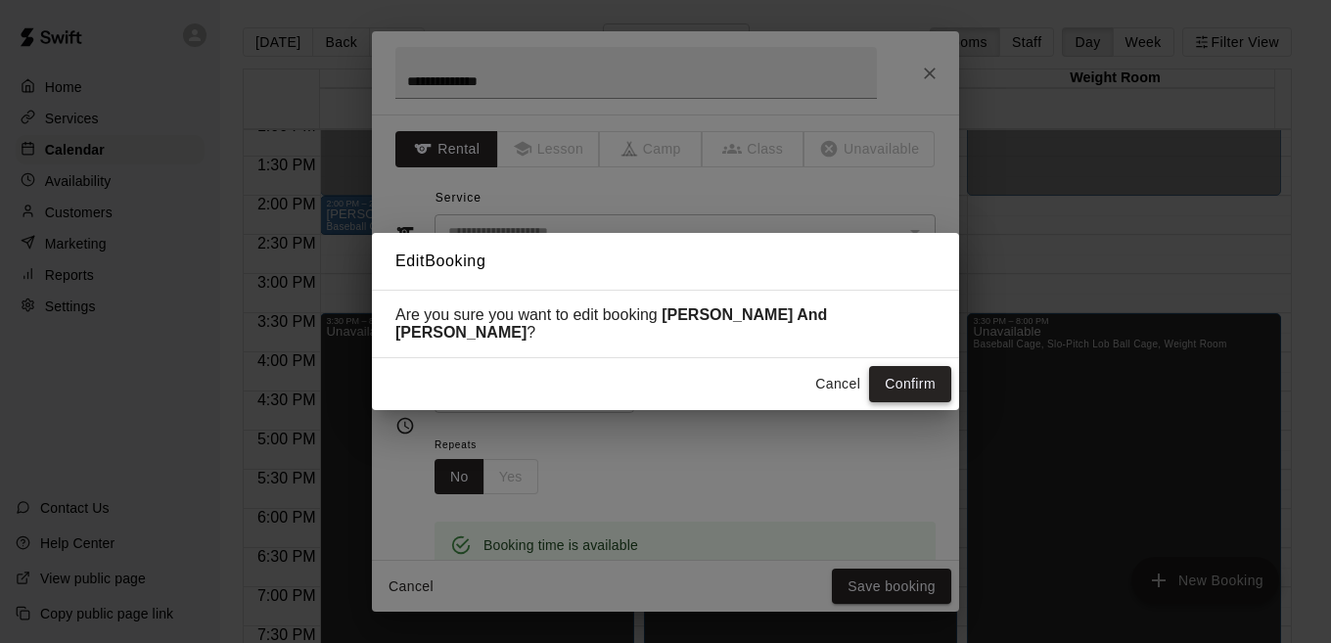
click at [904, 385] on button "Confirm" at bounding box center [910, 384] width 82 height 36
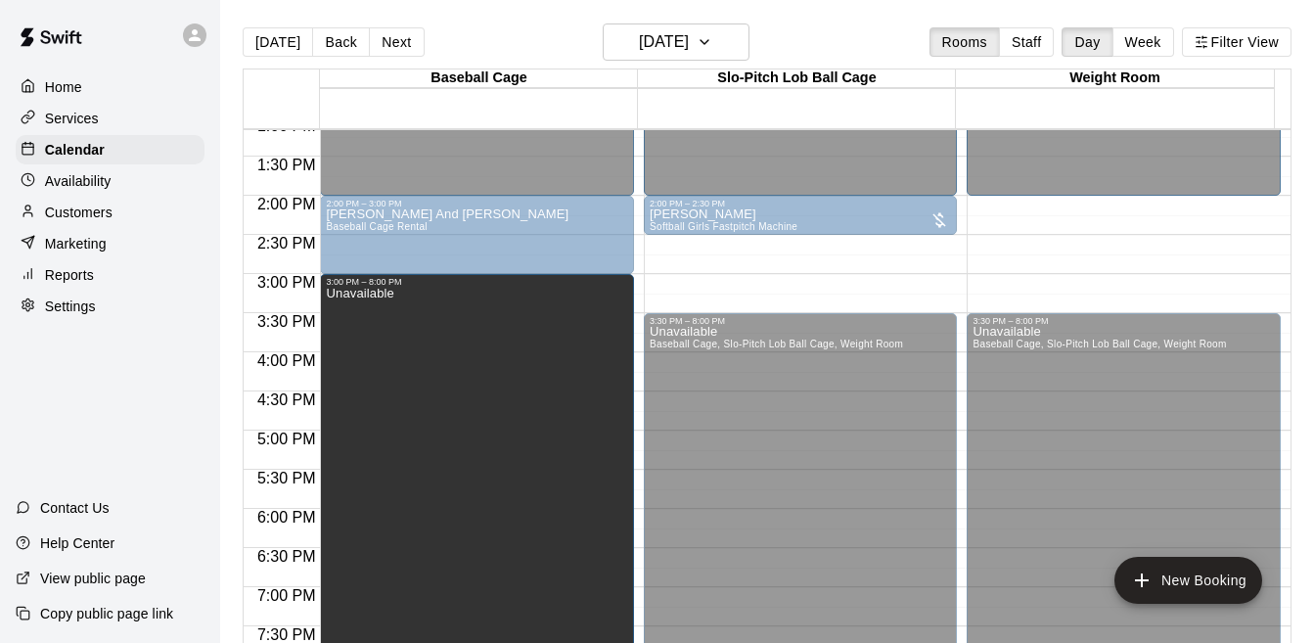
drag, startPoint x: 472, startPoint y: 318, endPoint x: 467, endPoint y: 284, distance: 34.6
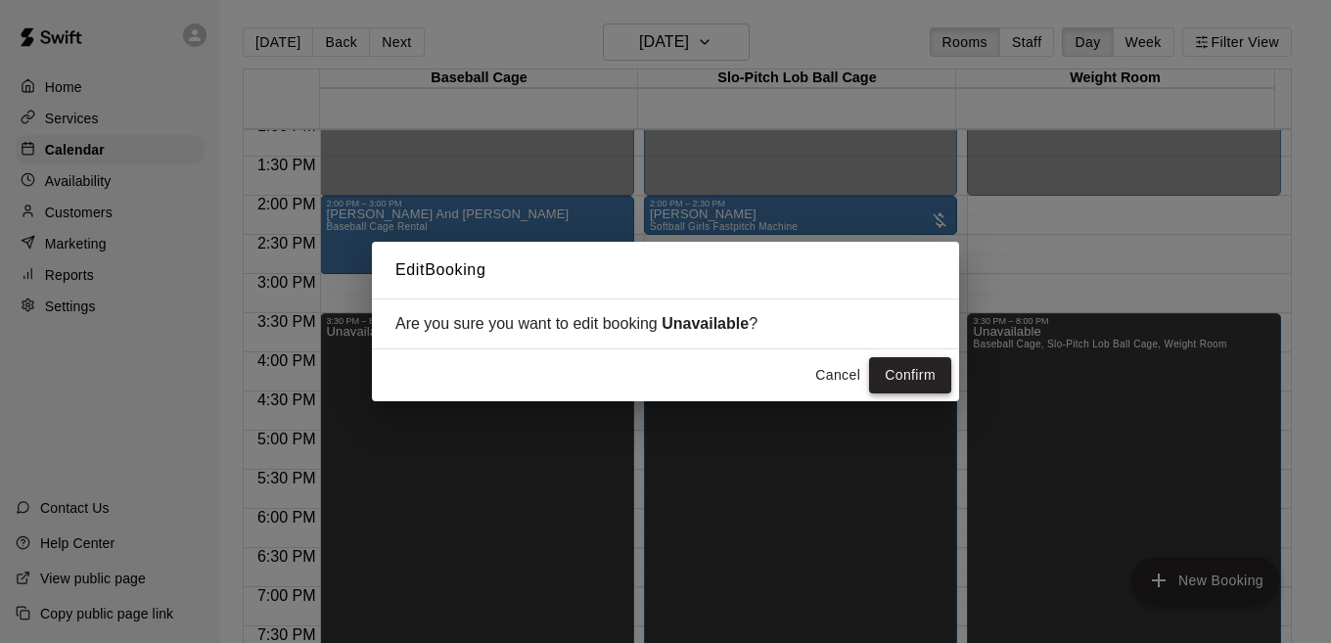
click at [902, 371] on button "Confirm" at bounding box center [910, 375] width 82 height 36
